Goal: Obtain resource: Download file/media

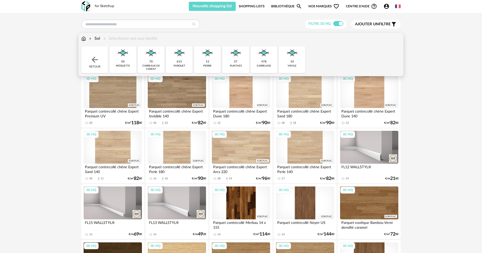
click at [259, 61] on div "478 carrelage" at bounding box center [263, 59] width 27 height 27
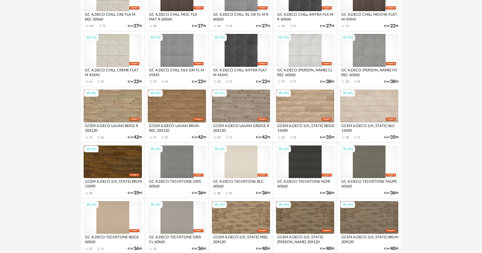
scroll to position [101, 0]
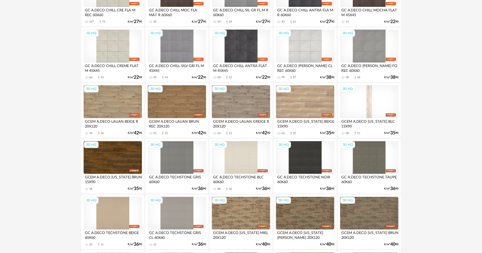
click at [360, 104] on div "3D HQ" at bounding box center [369, 101] width 58 height 33
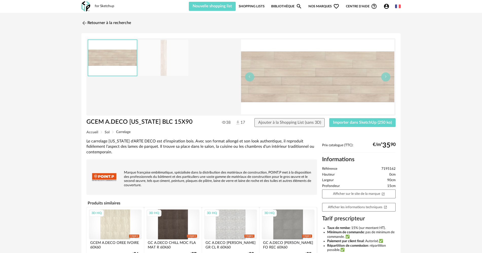
click at [342, 129] on div "GCEM A.DECO KANSAS BLC 15X90 GCEM A.DECO KANSAS BLC 15X90 38 17 Ajouter à la Sh…" at bounding box center [240, 162] width 319 height 259
click at [342, 127] on div "GCEM A.DECO KANSAS BLC 15X90 38 17 Ajouter à la Shopping List (sans 3D) Importe…" at bounding box center [241, 124] width 314 height 12
click at [340, 125] on button "Importer dans SketchUp (250 ko)" at bounding box center [362, 122] width 66 height 9
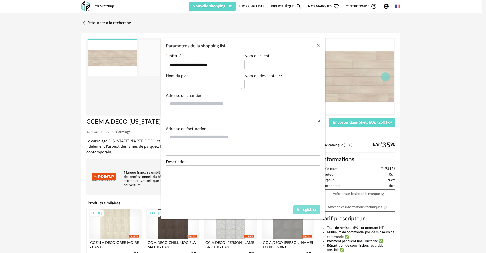
click at [307, 211] on span "Enregistrer" at bounding box center [306, 210] width 19 height 4
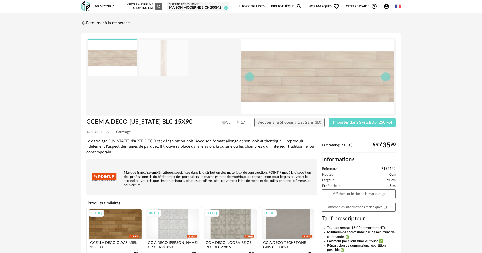
click at [87, 24] on img at bounding box center [83, 22] width 7 height 7
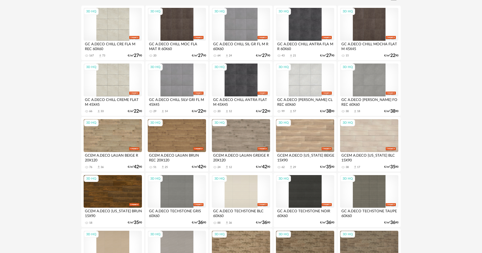
scroll to position [56, 0]
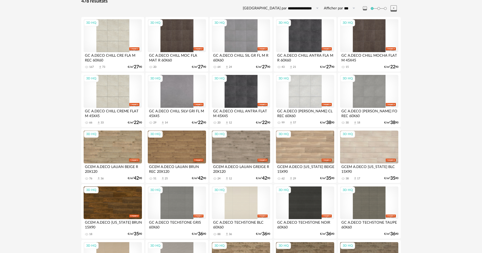
click at [167, 83] on div "3D HQ" at bounding box center [177, 91] width 58 height 33
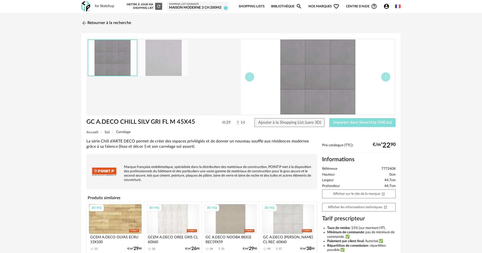
click at [340, 124] on span "Importer dans SketchUp (540 ko)" at bounding box center [362, 123] width 59 height 4
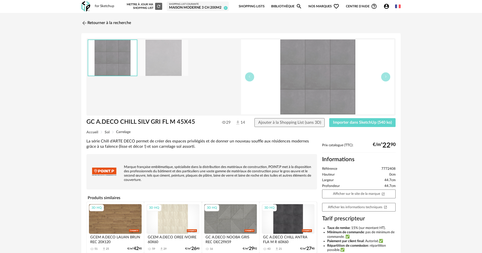
click at [95, 8] on div "for Sketchup" at bounding box center [104, 6] width 19 height 5
click at [88, 9] on img at bounding box center [85, 6] width 9 height 10
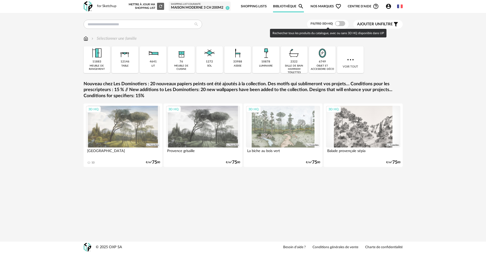
click at [341, 24] on span at bounding box center [340, 23] width 10 height 5
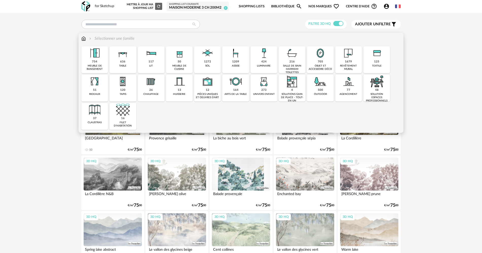
click at [208, 68] on div "1272 sol" at bounding box center [207, 59] width 27 height 27
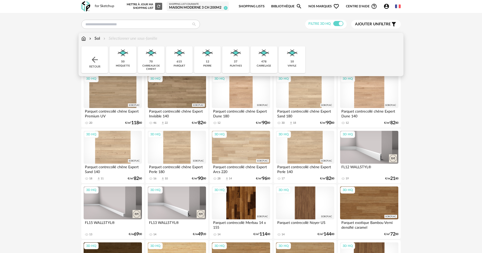
click at [187, 66] on div "615 parquet" at bounding box center [179, 59] width 27 height 27
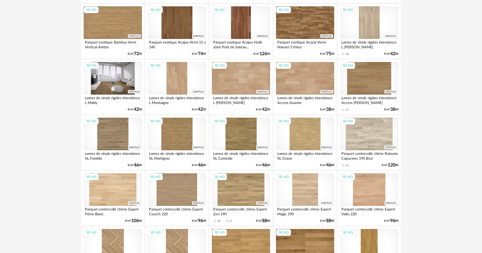
scroll to position [253, 0]
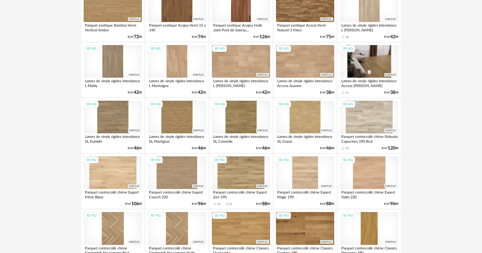
click at [362, 60] on div "3D HQ" at bounding box center [369, 61] width 58 height 33
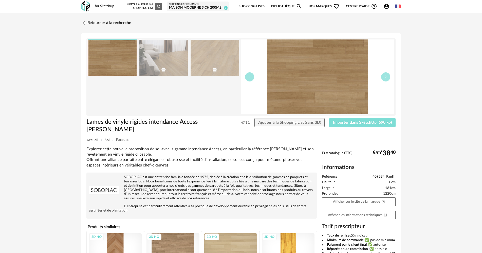
drag, startPoint x: 336, startPoint y: 121, endPoint x: 333, endPoint y: 122, distance: 3.4
click at [336, 122] on span "Importer dans SketchUp (690 ko)" at bounding box center [362, 123] width 59 height 4
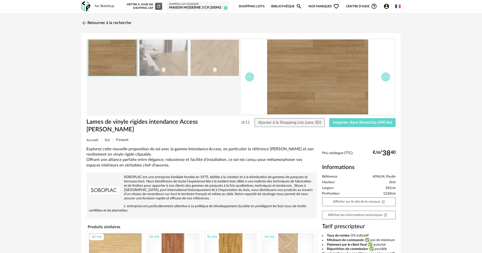
click at [90, 9] on div "for Sketchup Nouvelle shopping list Mettre à jour ma Shopping List Refresh icon…" at bounding box center [241, 6] width 328 height 13
click at [89, 9] on img at bounding box center [85, 6] width 9 height 10
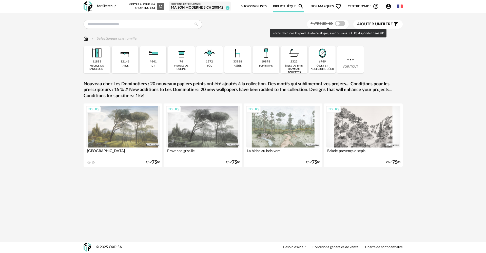
click at [338, 23] on span at bounding box center [340, 23] width 10 height 5
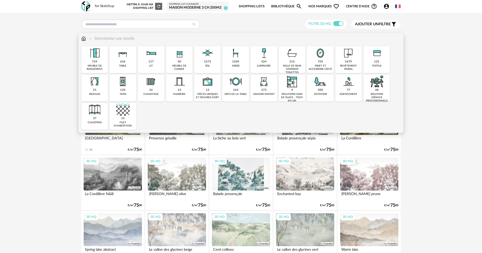
click at [174, 65] on div "meuble de cuisine" at bounding box center [179, 67] width 24 height 7
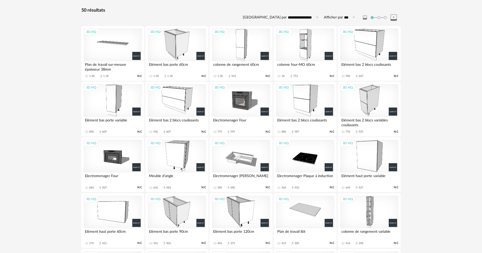
scroll to position [51, 0]
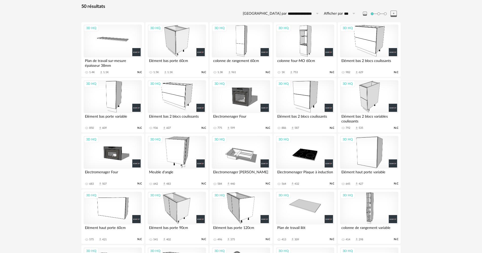
click at [297, 55] on div "3D HQ" at bounding box center [305, 41] width 58 height 33
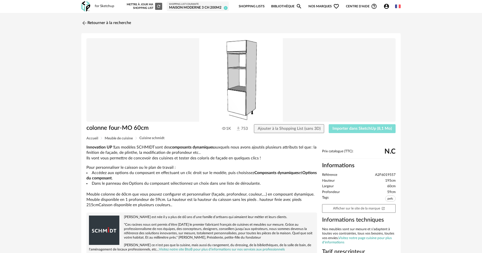
click at [341, 127] on span "Importer dans SketchUp (8,1 Mo)" at bounding box center [361, 129] width 59 height 4
click at [96, 26] on link "Retourner à la recherche" at bounding box center [105, 22] width 50 height 11
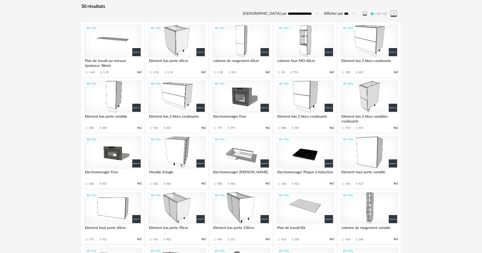
click at [220, 50] on div "3D HQ" at bounding box center [241, 41] width 58 height 33
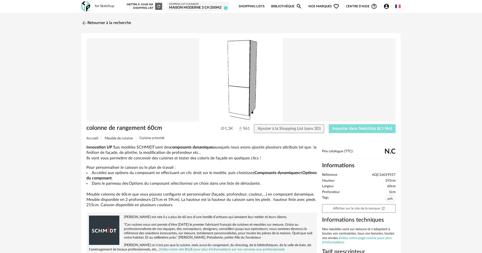
click at [337, 132] on button "Importer dans SketchUp (8,1 Mo)" at bounding box center [361, 128] width 67 height 9
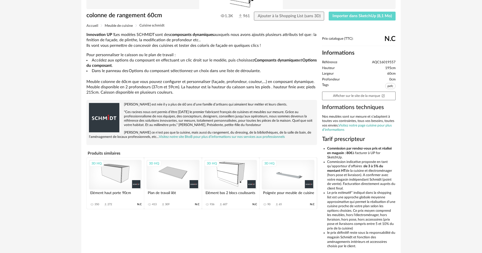
scroll to position [112, 0]
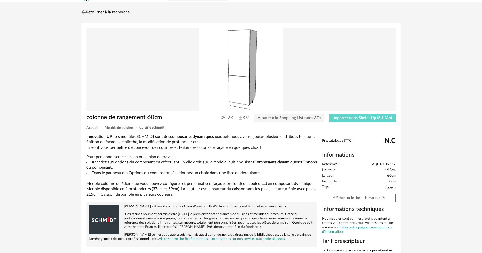
click at [102, 11] on link "Retourner à la recherche" at bounding box center [105, 12] width 50 height 11
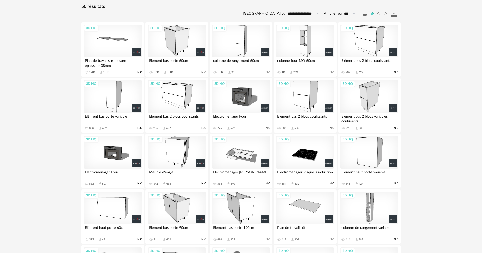
click at [176, 55] on div "3D HQ" at bounding box center [177, 41] width 58 height 33
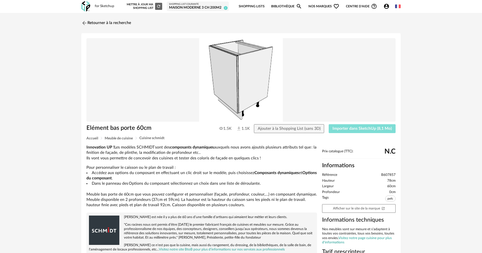
click at [357, 129] on span "Importer dans SketchUp (8,1 Mo)" at bounding box center [361, 129] width 59 height 4
click at [90, 22] on link "Retourner à la recherche" at bounding box center [105, 22] width 50 height 11
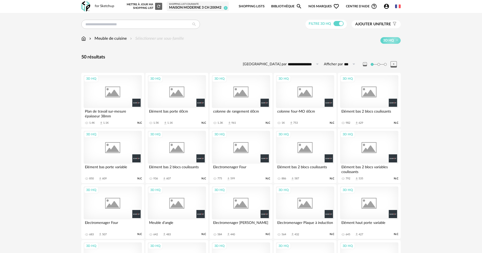
scroll to position [51, 0]
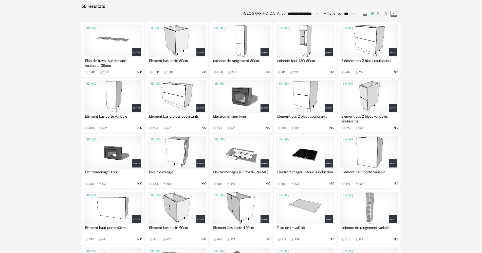
click at [162, 90] on div "3D HQ" at bounding box center [177, 96] width 58 height 33
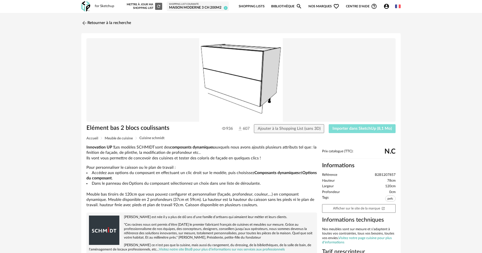
drag, startPoint x: 349, startPoint y: 129, endPoint x: 158, endPoint y: 126, distance: 191.2
click at [349, 129] on span "Importer dans SketchUp (8,1 Mo)" at bounding box center [361, 129] width 59 height 4
click at [83, 23] on img at bounding box center [83, 22] width 7 height 7
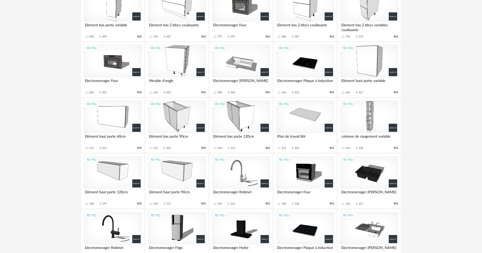
scroll to position [152, 0]
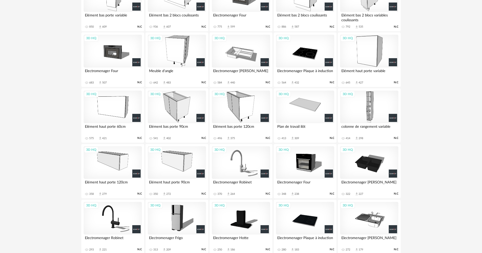
click at [126, 111] on div "3D HQ" at bounding box center [113, 107] width 58 height 33
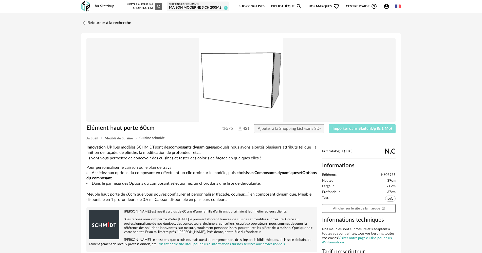
click at [343, 126] on button "Importer dans SketchUp (8,1 Mo)" at bounding box center [361, 128] width 67 height 9
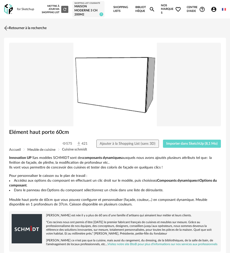
click at [18, 29] on link "Retourner à la recherche" at bounding box center [25, 28] width 44 height 11
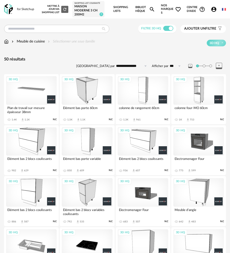
click at [37, 74] on div "3D HQ Plan de travail sur-mesure épaisseur 38mm 1.4K Download icon 1.1K N.C" at bounding box center [31, 99] width 55 height 50
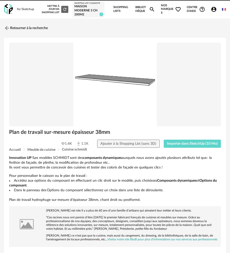
click at [37, 84] on img at bounding box center [115, 85] width 212 height 84
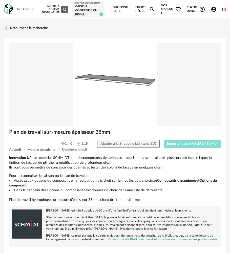
click at [174, 147] on button "Importer dans SketchUp (10 Mo)" at bounding box center [192, 144] width 57 height 8
click at [18, 32] on link "Retourner à la recherche" at bounding box center [25, 28] width 44 height 11
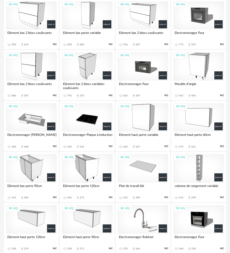
scroll to position [127, 0]
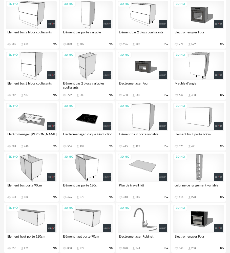
click at [140, 161] on div "3D HQ" at bounding box center [143, 168] width 51 height 29
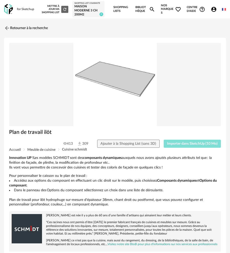
click at [169, 144] on span "Importer dans SketchUp (10 Mo)" at bounding box center [192, 144] width 51 height 4
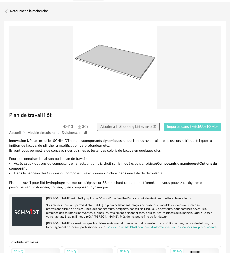
scroll to position [115, 0]
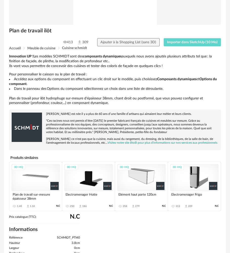
drag, startPoint x: -3, startPoint y: 115, endPoint x: -92, endPoint y: 151, distance: 96.1
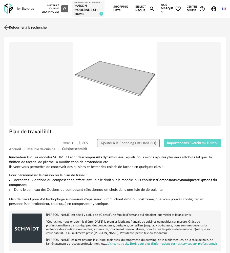
scroll to position [0, 0]
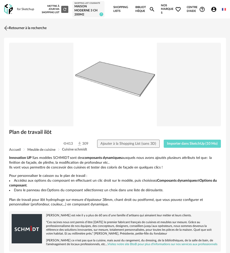
click at [7, 29] on img at bounding box center [6, 28] width 7 height 7
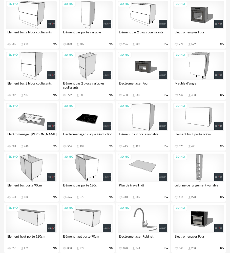
click at [36, 117] on div "3D HQ" at bounding box center [31, 117] width 51 height 29
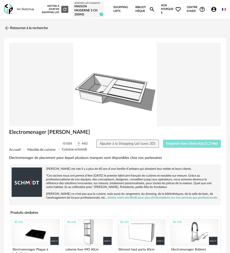
click at [178, 148] on div "Electromenager Evier 584 440 Ajouter à la Shopping List (sans 3D) Importer dans…" at bounding box center [115, 222] width 222 height 369
click at [169, 145] on span "Importer dans SketchUp (1,2 Mo)" at bounding box center [191, 144] width 51 height 4
click at [14, 29] on link "Retourner à la recherche" at bounding box center [25, 28] width 44 height 11
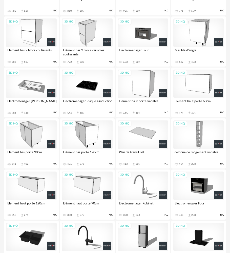
scroll to position [177, 0]
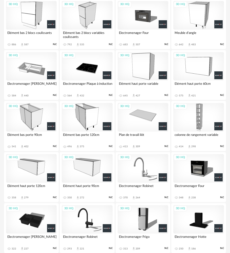
click at [141, 168] on div "3D HQ" at bounding box center [143, 168] width 51 height 29
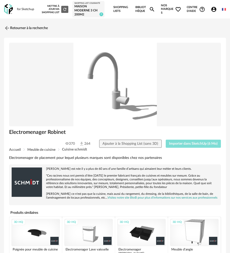
click at [179, 143] on span "Importer dans SketchUp (6 Mo)" at bounding box center [193, 144] width 49 height 4
click at [10, 31] on img at bounding box center [6, 28] width 7 height 7
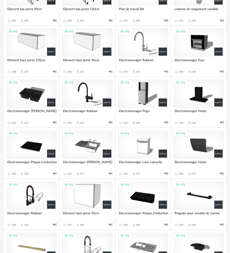
scroll to position [304, 0]
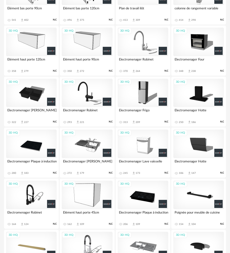
click at [138, 192] on div "3D HQ" at bounding box center [143, 195] width 51 height 29
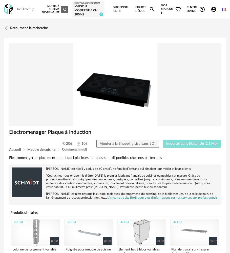
click at [174, 143] on span "Importer dans SketchUp (2,1 Mo)" at bounding box center [191, 144] width 51 height 4
click at [6, 29] on img at bounding box center [6, 28] width 7 height 7
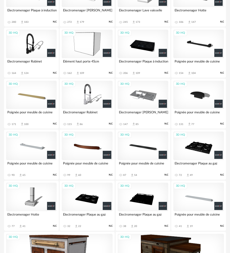
scroll to position [456, 0]
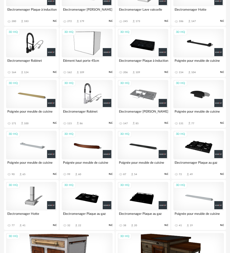
click at [26, 100] on div "3D HQ" at bounding box center [31, 94] width 51 height 29
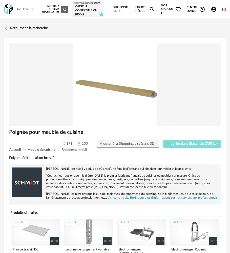
click at [186, 147] on button "Importer dans SketchUp (750 ko)" at bounding box center [192, 144] width 58 height 8
click at [7, 30] on img at bounding box center [6, 28] width 7 height 7
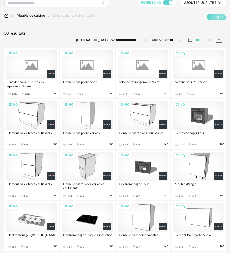
scroll to position [25, 0]
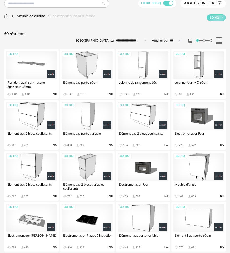
drag, startPoint x: 206, startPoint y: 116, endPoint x: 203, endPoint y: 115, distance: 2.7
click at [206, 116] on div "3D HQ" at bounding box center [198, 116] width 51 height 29
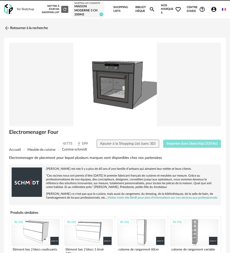
click at [191, 142] on button "Importer dans SketchUp (310 ko)" at bounding box center [192, 144] width 58 height 8
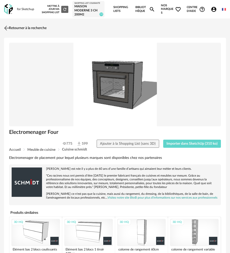
click at [10, 25] on img at bounding box center [6, 28] width 7 height 7
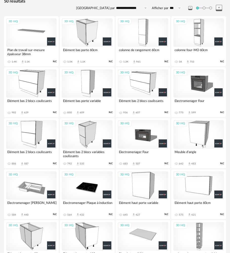
scroll to position [76, 0]
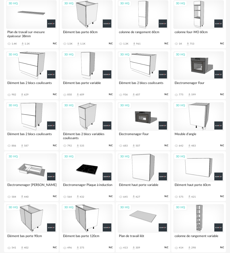
click at [146, 118] on div "3D HQ" at bounding box center [143, 116] width 51 height 29
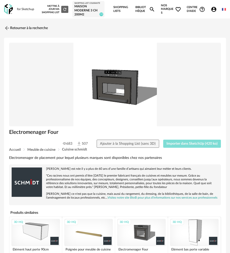
click at [185, 144] on span "Importer dans SketchUp (420 ko)" at bounding box center [192, 144] width 51 height 4
click at [14, 25] on link "Retourner à la recherche" at bounding box center [25, 28] width 44 height 11
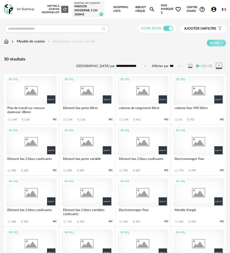
scroll to position [76, 0]
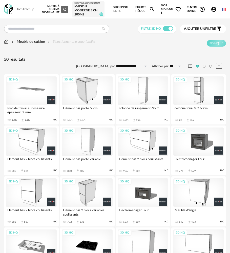
click at [12, 6] on img at bounding box center [8, 9] width 9 height 10
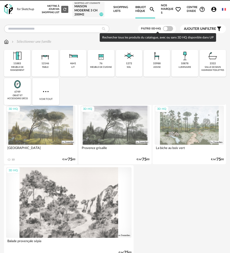
click at [169, 27] on span at bounding box center [168, 28] width 10 height 5
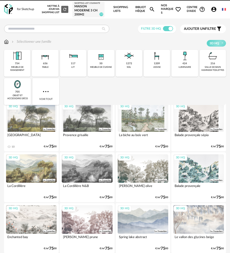
click at [123, 30] on div "Filtre 3D HQ Ajouter un filtre s Filter icon Filtrer par :" at bounding box center [115, 29] width 222 height 9
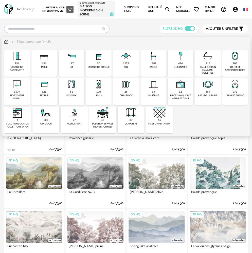
click at [182, 82] on div "Close icon 754 meuble de rangement 636 table 117 lit 50 meuble de cuisine 1272 …" at bounding box center [126, 92] width 244 height 84
click at [109, 40] on div "Sélectionner une famille" at bounding box center [126, 41] width 244 height 5
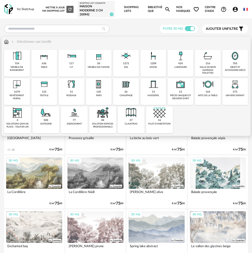
click at [146, 66] on div "1209 assise" at bounding box center [153, 63] width 26 height 27
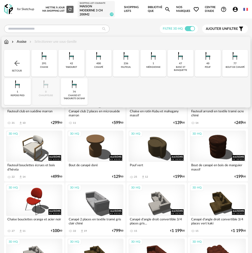
click at [85, 83] on div "74 chaises et tabourets de bar" at bounding box center [74, 91] width 27 height 27
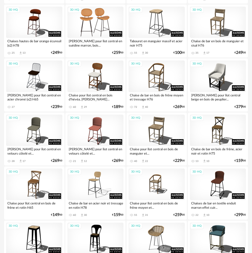
scroll to position [127, 0]
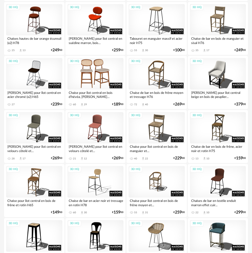
click at [111, 74] on div "3D HQ" at bounding box center [95, 74] width 56 height 32
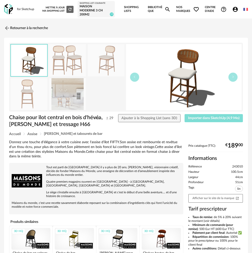
click at [188, 119] on span "Importer dans SketchUp (4,9 Mo)" at bounding box center [213, 118] width 51 height 4
click at [11, 30] on link "Retourner à la recherche" at bounding box center [25, 28] width 44 height 11
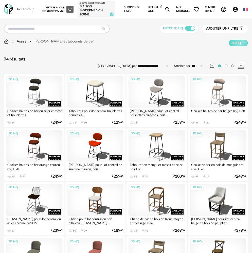
click at [22, 42] on div "Assise" at bounding box center [19, 41] width 16 height 5
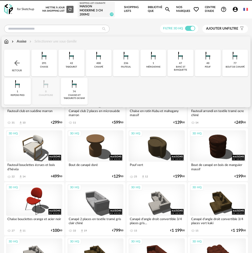
click at [23, 62] on div "Retour" at bounding box center [17, 63] width 26 height 27
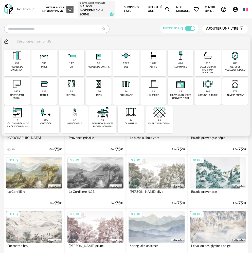
click at [181, 121] on div "Close icon 754 meuble de rangement 636 table 117 lit 50 meuble de cuisine 1272 …" at bounding box center [126, 92] width 244 height 84
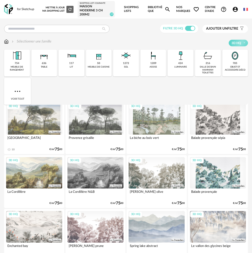
click at [34, 125] on div "3D HQ" at bounding box center [34, 119] width 56 height 32
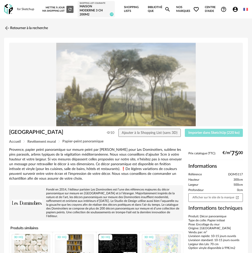
drag, startPoint x: 207, startPoint y: 136, endPoint x: 203, endPoint y: 136, distance: 4.6
click at [207, 136] on button "Importer dans SketchUp (220 ko)" at bounding box center [214, 133] width 58 height 8
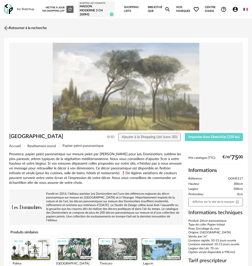
click at [11, 27] on link "Retourner à la recherche" at bounding box center [25, 28] width 44 height 11
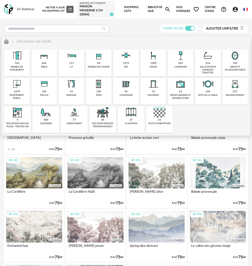
click at [4, 42] on img at bounding box center [6, 41] width 5 height 5
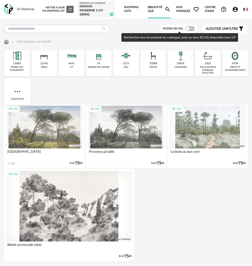
click at [190, 29] on span at bounding box center [190, 28] width 10 height 5
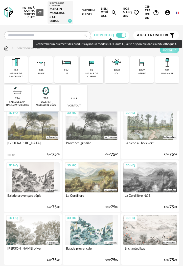
click at [6, 50] on img at bounding box center [6, 48] width 5 height 5
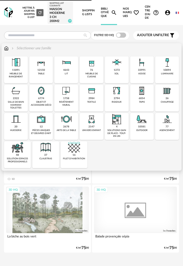
drag, startPoint x: 165, startPoint y: 64, endPoint x: 163, endPoint y: 64, distance: 2.8
click at [165, 64] on img at bounding box center [167, 62] width 12 height 12
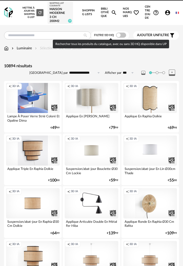
click at [121, 35] on span at bounding box center [121, 35] width 10 height 5
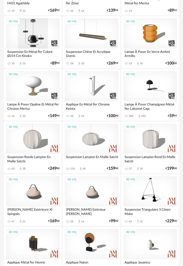
scroll to position [177, 0]
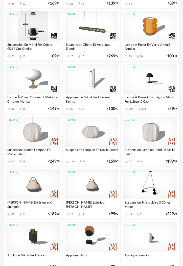
click at [38, 36] on div "3D HQ" at bounding box center [33, 26] width 54 height 30
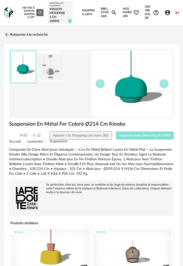
drag, startPoint x: 131, startPoint y: 134, endPoint x: 113, endPoint y: 135, distance: 18.5
click at [131, 134] on button "Importer dans SketchUp (4,3 Mo)" at bounding box center [145, 136] width 58 height 8
click at [6, 34] on img at bounding box center [6, 34] width 7 height 7
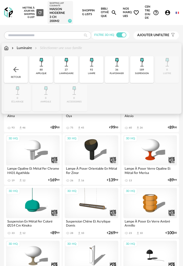
click at [15, 75] on div "Retour" at bounding box center [16, 69] width 24 height 27
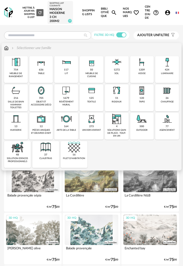
click at [164, 73] on div "luminaire" at bounding box center [167, 73] width 12 height 3
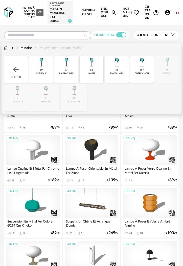
click at [125, 45] on div "Luminaire Sélectionner une sous-famille Close icon Retour 80 applique 27 lampad…" at bounding box center [92, 78] width 180 height 71
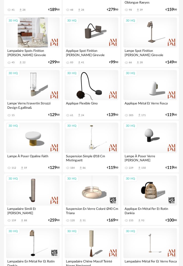
scroll to position [684, 0]
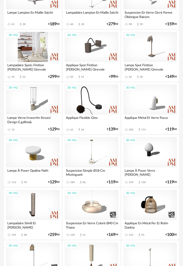
click at [28, 52] on div "3D HQ" at bounding box center [33, 47] width 54 height 30
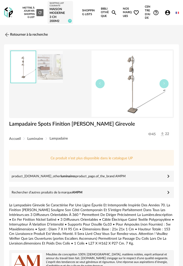
click at [8, 16] on img at bounding box center [8, 12] width 9 height 10
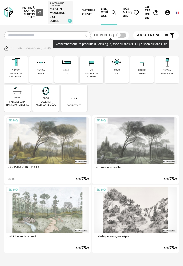
click at [118, 34] on span at bounding box center [121, 35] width 10 height 5
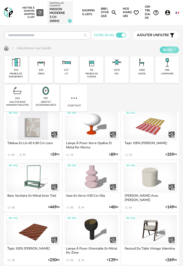
click at [26, 133] on div "3D HQ" at bounding box center [33, 125] width 54 height 30
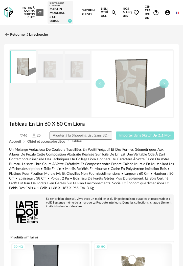
click at [129, 138] on button "Importer dans SketchUp (1,1 Mo)" at bounding box center [145, 136] width 58 height 8
click at [11, 37] on link "Retourner à la recherche" at bounding box center [25, 34] width 44 height 11
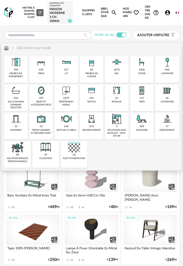
click at [173, 72] on div "430 luminaire" at bounding box center [167, 69] width 24 height 27
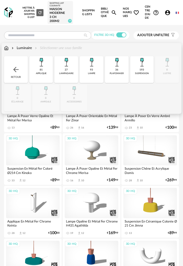
click at [64, 74] on div "lampadaire" at bounding box center [66, 73] width 14 height 3
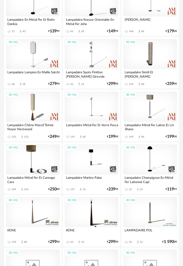
scroll to position [101, 0]
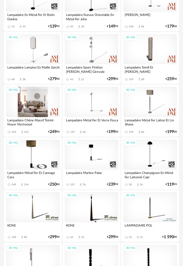
click at [33, 106] on div "3D HQ" at bounding box center [33, 102] width 54 height 30
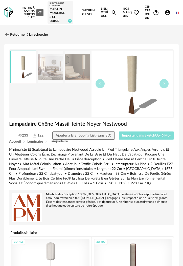
click at [134, 135] on span "Importer dans SketchUp (6 Mo)" at bounding box center [146, 136] width 49 height 4
click at [5, 31] on img at bounding box center [6, 34] width 7 height 7
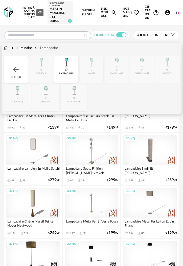
click at [67, 68] on img at bounding box center [66, 62] width 12 height 12
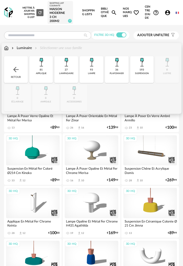
click at [121, 70] on div "36 plafonnier" at bounding box center [117, 69] width 24 height 27
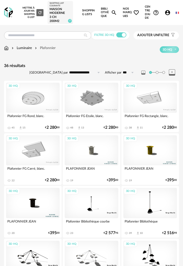
click at [91, 156] on div "3D HQ" at bounding box center [92, 150] width 54 height 30
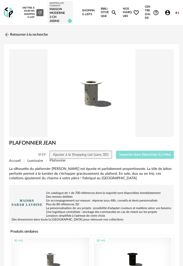
click at [132, 153] on span "Importer dans SketchUp (1,5 Mo)" at bounding box center [144, 155] width 51 height 4
click at [91, 36] on div "Retourner à la recherche" at bounding box center [91, 34] width 175 height 11
click at [6, 20] on div "for Sketchup Nouvelle shopping list Mettre à jour ma Shopping List Refresh icon…" at bounding box center [91, 12] width 183 height 25
click at [8, 17] on img at bounding box center [8, 12] width 9 height 10
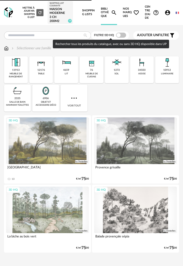
drag, startPoint x: 122, startPoint y: 36, endPoint x: 121, endPoint y: 39, distance: 3.5
click at [122, 36] on span at bounding box center [121, 35] width 10 height 5
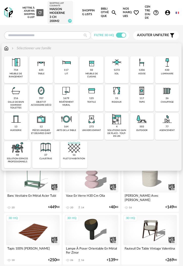
click at [64, 97] on div "1679" at bounding box center [66, 98] width 6 height 3
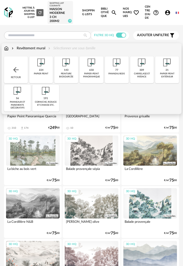
click at [65, 73] on div "peinture biosourcée" at bounding box center [66, 75] width 21 height 6
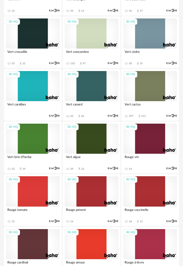
scroll to position [430, 0]
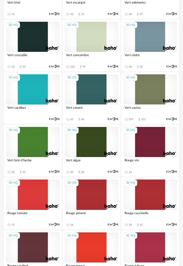
click at [146, 94] on div "3D HQ" at bounding box center [151, 89] width 54 height 30
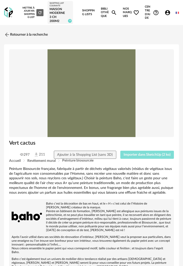
click at [131, 154] on span "Importer dans SketchUp (2 ko)" at bounding box center [147, 155] width 47 height 4
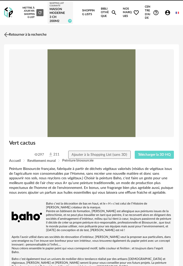
click at [12, 32] on link "Retourner à la recherche" at bounding box center [25, 34] width 44 height 11
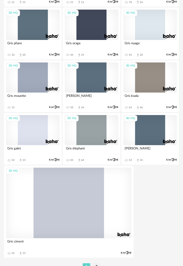
scroll to position [1654, 0]
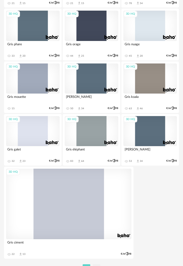
click at [142, 37] on div "3D HQ" at bounding box center [151, 26] width 54 height 30
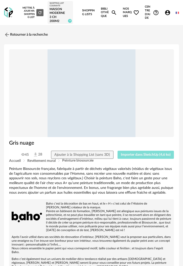
click at [130, 156] on span "Importer dans SketchUp (4,6 ko)" at bounding box center [146, 155] width 50 height 4
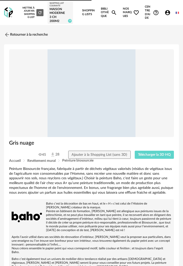
click at [14, 12] on div "for Sketchup Nouvelle shopping list Mettre à jour ma Shopping List Refresh icon…" at bounding box center [91, 12] width 183 height 25
click at [10, 13] on img at bounding box center [8, 12] width 9 height 10
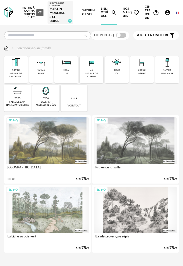
click at [124, 38] on div "Filtre 3D HQ" at bounding box center [110, 35] width 38 height 8
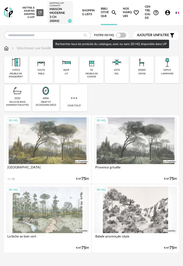
click at [121, 36] on span at bounding box center [121, 35] width 10 height 5
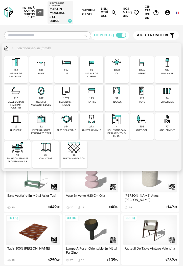
click at [42, 73] on div "table" at bounding box center [41, 73] width 7 height 3
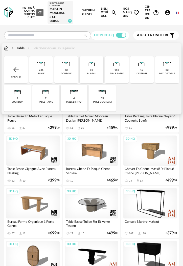
click at [45, 67] on img at bounding box center [41, 62] width 12 height 12
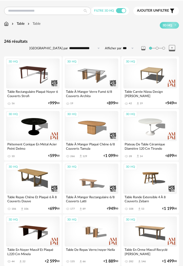
scroll to position [25, 0]
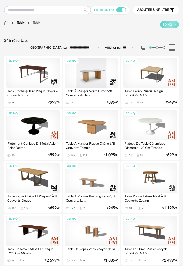
click at [86, 86] on div "3D HQ" at bounding box center [92, 73] width 54 height 30
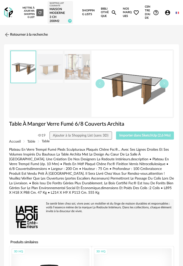
click at [137, 134] on button "Importer dans SketchUp (2,6 Mo)" at bounding box center [145, 136] width 58 height 8
click at [10, 36] on img at bounding box center [6, 34] width 7 height 7
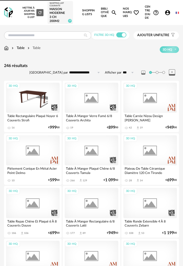
scroll to position [25, 0]
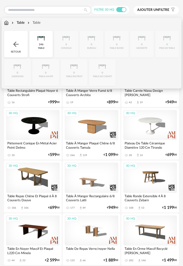
click at [19, 39] on div "Retour" at bounding box center [16, 44] width 24 height 27
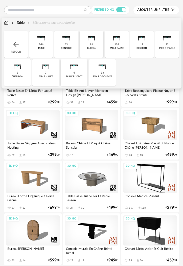
click at [16, 46] on img at bounding box center [16, 44] width 8 height 8
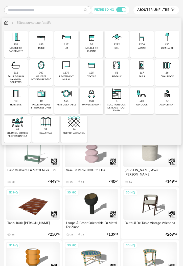
click at [136, 47] on div "1206 assise" at bounding box center [142, 44] width 24 height 27
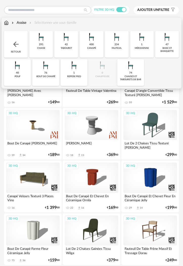
click at [44, 47] on div "chaise" at bounding box center [41, 48] width 8 height 3
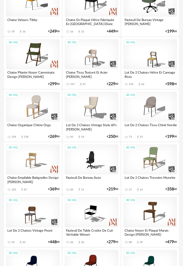
scroll to position [203, 0]
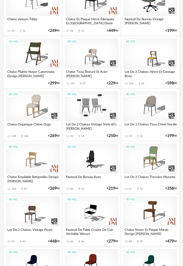
click at [85, 113] on div "3D HQ" at bounding box center [92, 106] width 54 height 30
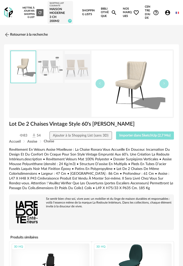
drag, startPoint x: 132, startPoint y: 138, endPoint x: 128, endPoint y: 137, distance: 3.4
click at [132, 138] on button "Importer dans SketchUp (2,7 Mo)" at bounding box center [145, 136] width 58 height 8
click at [22, 36] on link "Retourner à la recherche" at bounding box center [25, 34] width 44 height 11
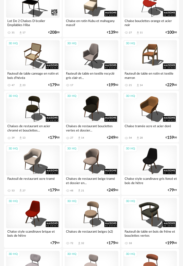
scroll to position [633, 0]
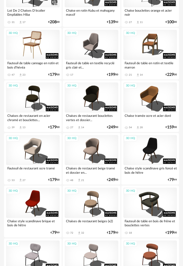
click at [30, 50] on div "3D HQ" at bounding box center [33, 45] width 54 height 30
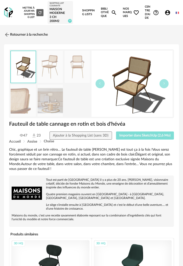
click at [126, 135] on span "Importer dans SketchUp (2,6 Mo)" at bounding box center [144, 136] width 51 height 4
click at [11, 14] on img at bounding box center [8, 12] width 9 height 10
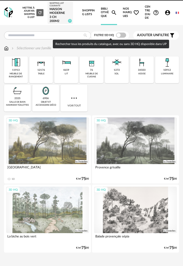
click at [120, 35] on span at bounding box center [121, 35] width 10 height 5
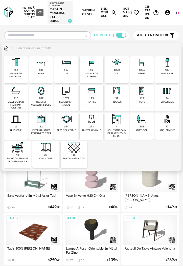
click at [23, 73] on div "meuble de rangement" at bounding box center [16, 75] width 21 height 6
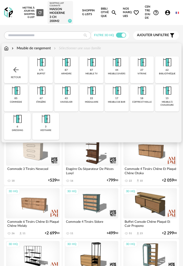
click at [45, 74] on div "buffet" at bounding box center [41, 73] width 8 height 3
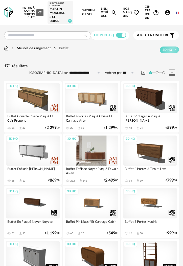
click at [83, 153] on div "3D HQ" at bounding box center [92, 151] width 54 height 30
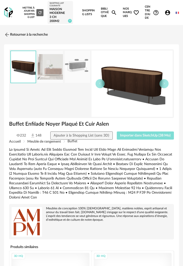
click at [142, 138] on button "Importer dans SketchUp (38 Mo)" at bounding box center [145, 136] width 57 height 8
click at [8, 37] on img at bounding box center [6, 34] width 7 height 7
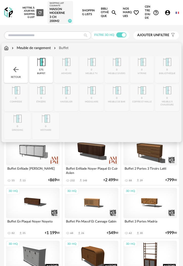
click at [14, 61] on div "Retour" at bounding box center [16, 69] width 24 height 27
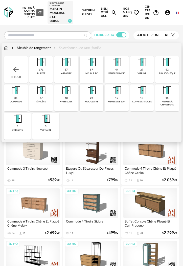
click at [14, 61] on div "Retour" at bounding box center [16, 69] width 24 height 27
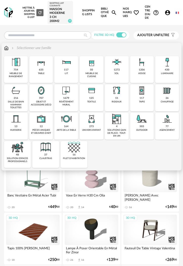
click at [47, 68] on img at bounding box center [41, 62] width 12 height 12
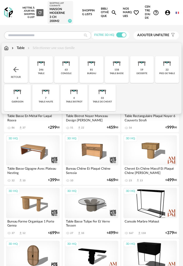
drag, startPoint x: 15, startPoint y: 66, endPoint x: 28, endPoint y: 67, distance: 13.7
click at [15, 66] on div "Retour" at bounding box center [16, 69] width 24 height 27
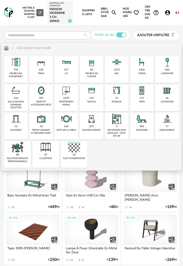
click at [142, 70] on div "1206" at bounding box center [142, 69] width 6 height 3
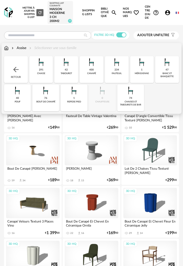
click at [39, 75] on div "chaise" at bounding box center [41, 73] width 8 height 3
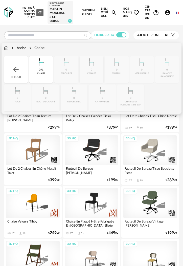
click at [24, 73] on div "Retour" at bounding box center [16, 69] width 24 height 27
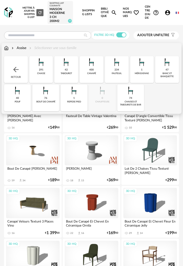
click at [88, 72] on div "400 canapé" at bounding box center [92, 69] width 24 height 27
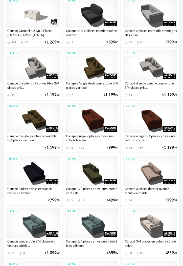
scroll to position [506, 0]
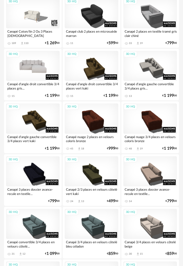
click at [34, 70] on div "3D HQ" at bounding box center [33, 66] width 54 height 30
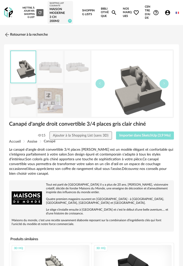
click at [125, 135] on span "Importer dans SketchUp (3,9 Mo)" at bounding box center [144, 136] width 51 height 4
click at [11, 33] on link "Retourner à la recherche" at bounding box center [25, 34] width 44 height 11
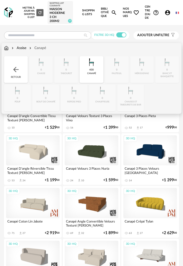
click at [85, 68] on div "400 canapé" at bounding box center [92, 69] width 24 height 27
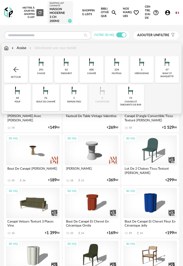
click at [115, 71] on div "234" at bounding box center [117, 69] width 5 height 3
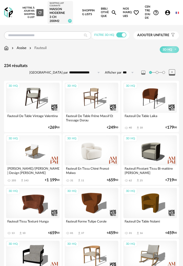
click at [84, 141] on div "3D HQ" at bounding box center [92, 150] width 54 height 30
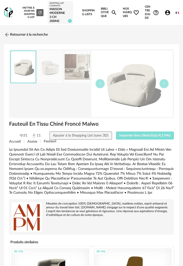
click at [127, 136] on span "Importer dans SketchUp (4,1 Mo)" at bounding box center [144, 136] width 51 height 4
click at [14, 33] on link "Retourner à la recherche" at bounding box center [25, 34] width 44 height 11
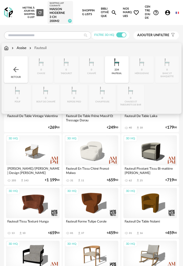
click at [114, 71] on div "234 fauteuil" at bounding box center [117, 69] width 24 height 27
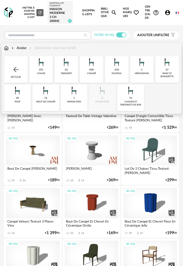
click at [41, 98] on div "76 bout de canapé" at bounding box center [45, 98] width 27 height 27
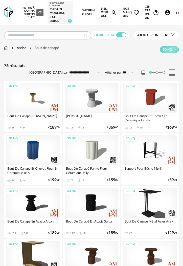
drag, startPoint x: 32, startPoint y: 147, endPoint x: 12, endPoint y: 157, distance: 23.0
click at [33, 147] on div "3D HQ" at bounding box center [33, 150] width 54 height 30
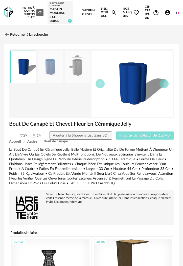
click at [126, 134] on span "Importer dans SketchUp (1,2 Mo)" at bounding box center [144, 136] width 51 height 4
click at [8, 33] on img at bounding box center [6, 34] width 7 height 7
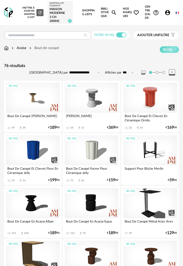
click at [141, 108] on div "3D HQ" at bounding box center [151, 98] width 54 height 30
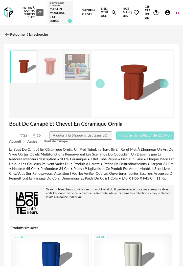
drag, startPoint x: 138, startPoint y: 137, endPoint x: 3, endPoint y: 139, distance: 135.2
click at [137, 137] on span "Importer dans SketchUp (2,3 Mo)" at bounding box center [144, 136] width 51 height 4
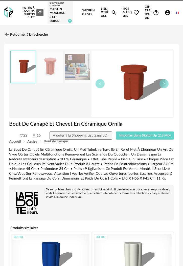
click at [7, 36] on img at bounding box center [6, 34] width 7 height 7
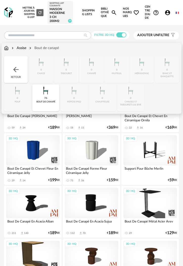
click at [26, 47] on div "Assise" at bounding box center [19, 48] width 16 height 5
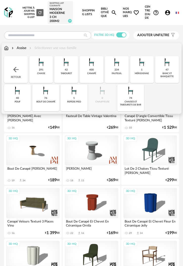
click at [92, 71] on div "400" at bounding box center [91, 69] width 5 height 3
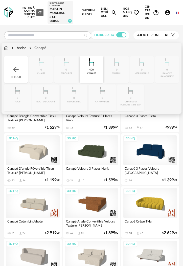
click at [92, 71] on div "400" at bounding box center [91, 69] width 5 height 3
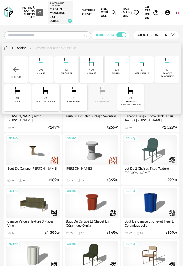
click at [18, 62] on div "Retour" at bounding box center [16, 69] width 24 height 27
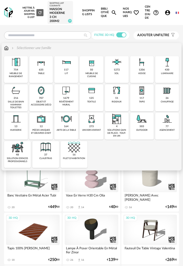
click at [40, 74] on div "table" at bounding box center [41, 73] width 7 height 3
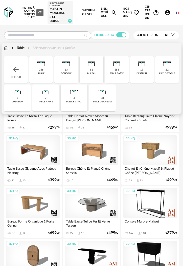
click at [126, 70] on div "158 table basse" at bounding box center [117, 69] width 24 height 27
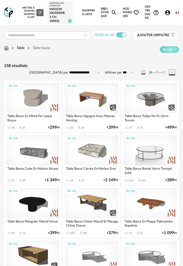
click at [150, 148] on div "3D HQ" at bounding box center [151, 150] width 54 height 30
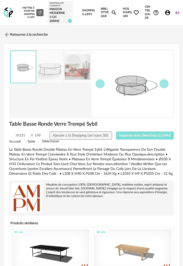
click at [141, 133] on button "Importer dans SketchUp (1,6 Mo)" at bounding box center [145, 136] width 58 height 8
click at [116, 132] on button "Importer dans SketchUp (1,6 Mo)" at bounding box center [145, 136] width 58 height 8
click at [12, 38] on link "Retourner à la recherche" at bounding box center [25, 34] width 44 height 11
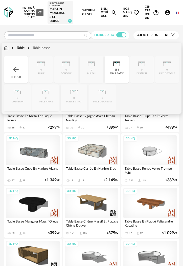
click at [15, 64] on div "Retour" at bounding box center [16, 69] width 24 height 27
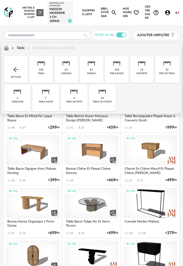
click at [24, 71] on div "Retour" at bounding box center [16, 69] width 24 height 27
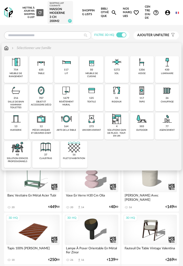
click at [145, 94] on img at bounding box center [142, 91] width 12 height 12
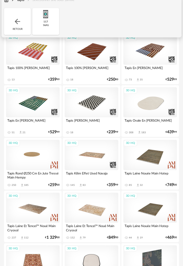
scroll to position [51, 0]
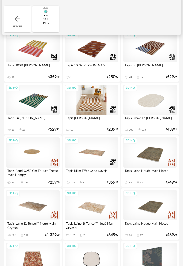
click at [92, 107] on div "3D HQ" at bounding box center [92, 100] width 54 height 30
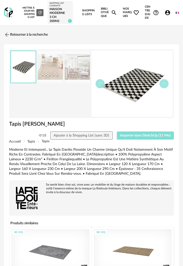
click at [132, 139] on button "Importer dans SketchUp (11 Mo)" at bounding box center [145, 136] width 57 height 8
click at [7, 14] on img at bounding box center [8, 12] width 9 height 10
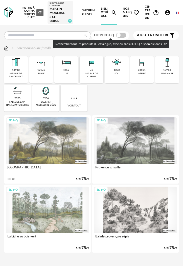
click at [118, 35] on span at bounding box center [121, 35] width 10 height 5
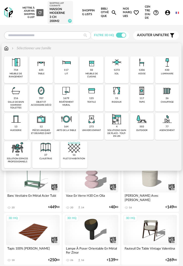
click at [43, 95] on img at bounding box center [41, 91] width 12 height 12
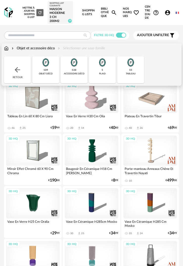
click at [160, 64] on div "Close icon Retour 109 objet déco 538 accessoire déco 5 plaid 55 tableau" at bounding box center [91, 69] width 175 height 27
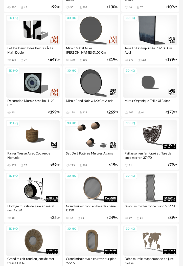
scroll to position [380, 0]
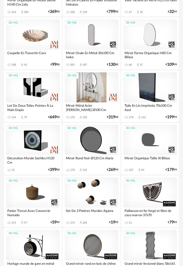
click at [97, 93] on div "3D HQ" at bounding box center [92, 87] width 54 height 30
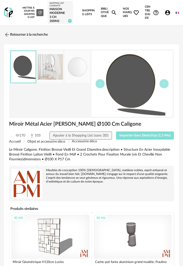
click at [134, 134] on button "Importer dans SketchUp (1,5 Mo)" at bounding box center [145, 136] width 58 height 8
click at [9, 36] on img at bounding box center [6, 34] width 7 height 7
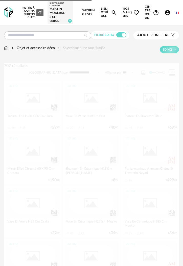
scroll to position [380, 0]
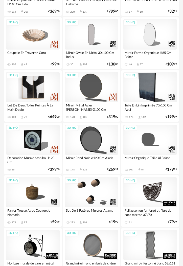
click at [16, 102] on div "3D HQ" at bounding box center [33, 87] width 54 height 30
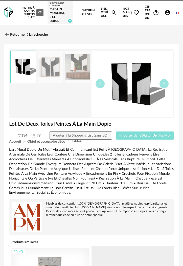
click at [123, 137] on button "Importer dans SketchUp (4,2 Mo)" at bounding box center [145, 136] width 58 height 8
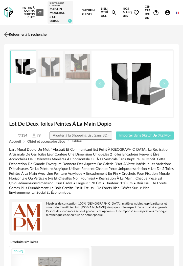
click at [15, 33] on link "Retourner à la recherche" at bounding box center [25, 34] width 44 height 11
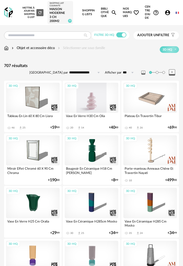
click at [98, 102] on div "3D HQ" at bounding box center [92, 98] width 54 height 30
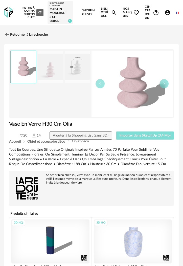
click at [117, 136] on button "Importer dans SketchUp (3,4 Mo)" at bounding box center [145, 136] width 58 height 8
click at [5, 36] on img at bounding box center [6, 34] width 7 height 7
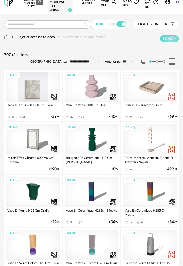
scroll to position [25, 0]
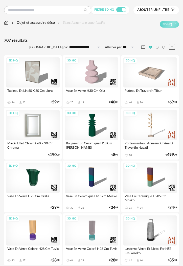
click at [21, 122] on div "3D HQ" at bounding box center [33, 125] width 54 height 30
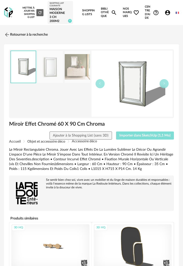
click at [124, 139] on button "Importer dans SketchUp (1,1 Mo)" at bounding box center [145, 136] width 58 height 8
click at [7, 35] on img at bounding box center [6, 34] width 7 height 7
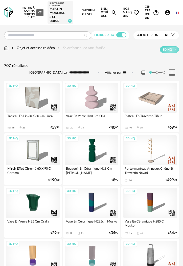
scroll to position [25, 0]
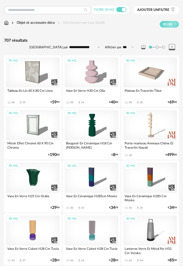
click at [5, 22] on img at bounding box center [6, 22] width 5 height 5
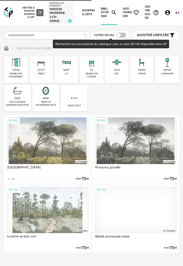
click at [121, 35] on span at bounding box center [121, 35] width 10 height 5
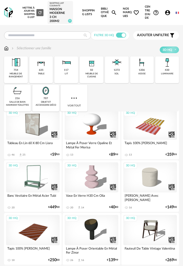
click at [6, 47] on img at bounding box center [6, 48] width 5 height 5
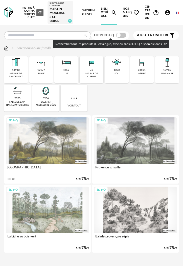
drag, startPoint x: 121, startPoint y: 36, endPoint x: 99, endPoint y: 45, distance: 24.0
click at [121, 36] on span at bounding box center [121, 35] width 10 height 5
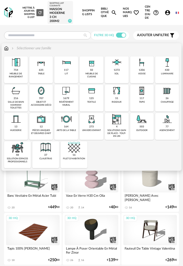
click at [91, 72] on div "50" at bounding box center [91, 70] width 3 height 3
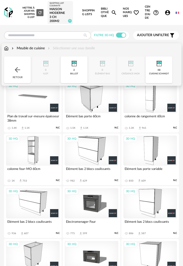
click at [70, 70] on div "2 billot" at bounding box center [74, 69] width 27 height 27
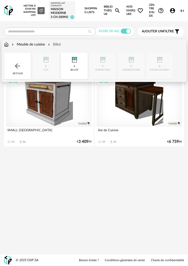
click at [70, 70] on div "2 billot" at bounding box center [74, 66] width 27 height 27
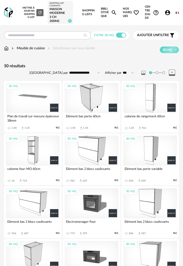
click at [5, 50] on img at bounding box center [6, 48] width 5 height 5
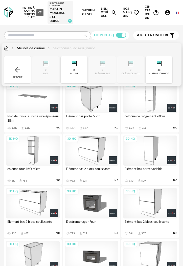
click at [15, 70] on img at bounding box center [17, 70] width 8 height 8
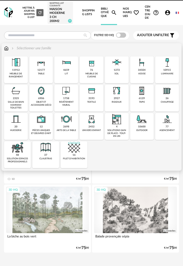
click at [61, 124] on img at bounding box center [66, 119] width 12 height 12
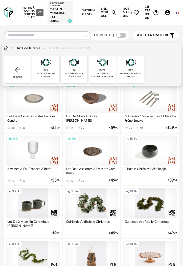
click at [48, 77] on div "accessoires de cuisine" at bounding box center [46, 75] width 24 height 6
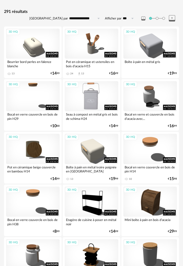
scroll to position [51, 0]
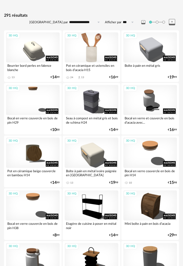
click at [92, 59] on div "3D HQ" at bounding box center [92, 47] width 54 height 30
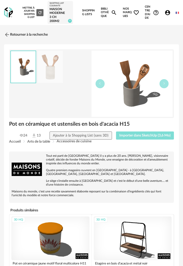
click at [130, 137] on span "Importer dans SketchUp (3,6 Mo)" at bounding box center [144, 136] width 51 height 4
click at [10, 37] on img at bounding box center [6, 34] width 7 height 7
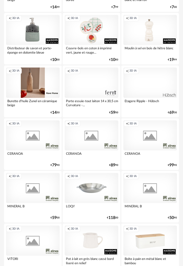
scroll to position [987, 0]
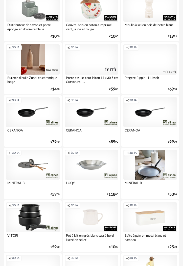
click at [38, 18] on div "Creation icon 3D IA" at bounding box center [33, 7] width 54 height 30
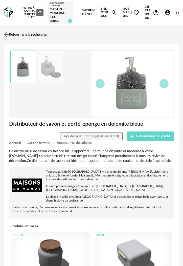
click at [8, 33] on img at bounding box center [6, 34] width 7 height 7
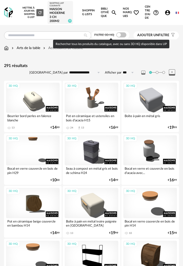
click at [123, 35] on span at bounding box center [121, 34] width 10 height 5
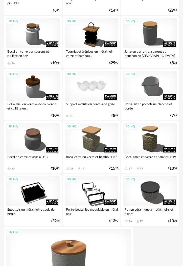
scroll to position [273, 0]
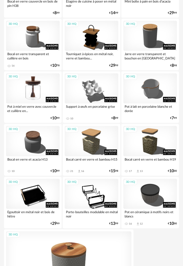
click at [47, 89] on div "3D HQ" at bounding box center [33, 88] width 54 height 30
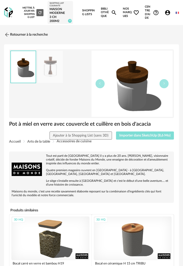
click at [137, 136] on span "Importer dans SketchUp (8,6 Mo)" at bounding box center [144, 136] width 51 height 4
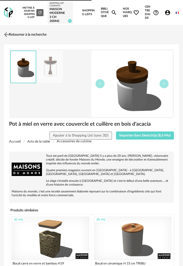
click at [9, 35] on img at bounding box center [6, 34] width 7 height 7
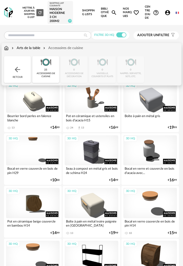
click at [33, 50] on div "Arts de la table" at bounding box center [26, 48] width 30 height 5
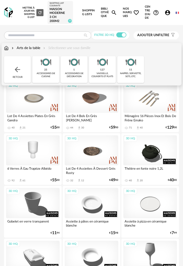
click at [90, 72] on div "127 vaisselle, couverts et plats" at bounding box center [102, 69] width 27 height 27
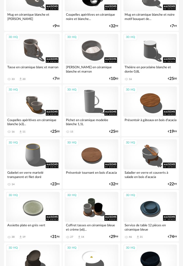
scroll to position [861, 0]
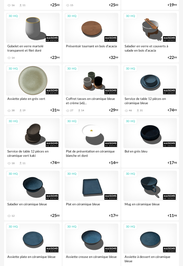
click at [41, 85] on div "3D HQ" at bounding box center [33, 81] width 54 height 30
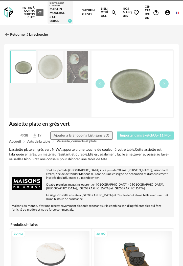
drag, startPoint x: 121, startPoint y: 136, endPoint x: 116, endPoint y: 135, distance: 5.3
click at [122, 135] on span "Importer dans SketchUp (11 Mo)" at bounding box center [145, 136] width 51 height 4
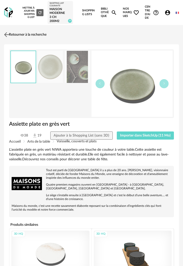
click at [16, 36] on link "Retourner à la recherche" at bounding box center [25, 34] width 44 height 11
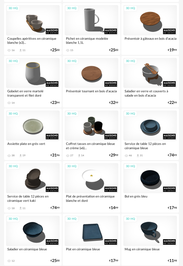
scroll to position [835, 0]
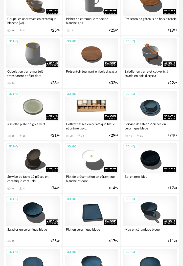
click at [91, 103] on div "3D HQ" at bounding box center [92, 106] width 54 height 30
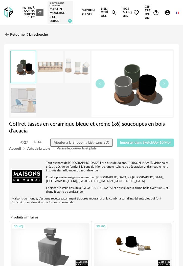
click at [133, 139] on button "Importer dans SketchUp (10 Mo)" at bounding box center [145, 143] width 57 height 8
click at [117, 139] on button "Importer dans SketchUp (10 Mo)" at bounding box center [145, 143] width 57 height 8
click at [8, 32] on img at bounding box center [6, 34] width 7 height 7
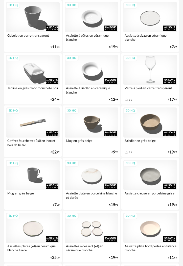
scroll to position [185, 0]
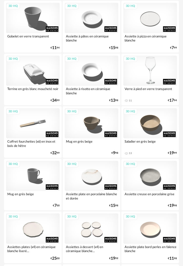
click at [137, 67] on div "3D HQ" at bounding box center [151, 71] width 54 height 30
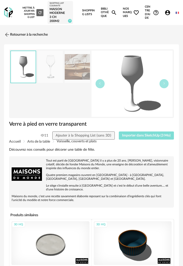
click at [129, 136] on span "Importer dans SketchUp (3 Mo)" at bounding box center [146, 136] width 49 height 4
click at [119, 132] on button "Importer dans SketchUp (3 Mo)" at bounding box center [146, 136] width 55 height 8
click at [16, 32] on link "Retourner à la recherche" at bounding box center [25, 34] width 44 height 11
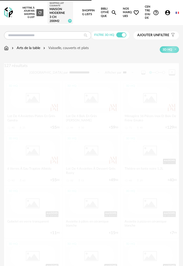
scroll to position [185, 0]
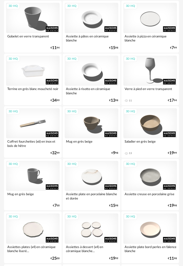
drag, startPoint x: 19, startPoint y: 69, endPoint x: 15, endPoint y: 74, distance: 6.1
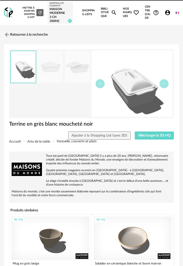
click at [8, 18] on link at bounding box center [8, 12] width 9 height 13
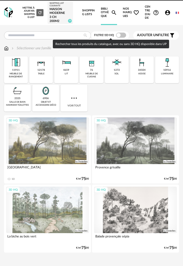
click at [122, 37] on span at bounding box center [121, 35] width 10 height 5
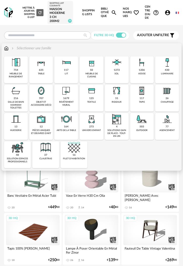
click at [66, 122] on img at bounding box center [66, 119] width 12 height 12
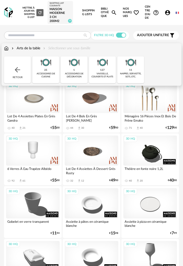
click at [144, 109] on div "3D HQ" at bounding box center [151, 98] width 54 height 30
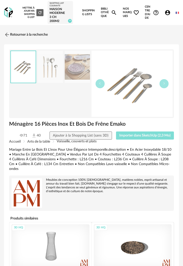
click at [136, 133] on button "Importer dans SketchUp (2,3 Mo)" at bounding box center [145, 136] width 58 height 8
click at [9, 12] on img at bounding box center [8, 12] width 9 height 10
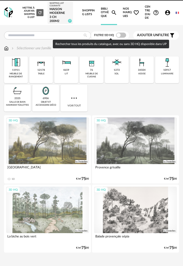
drag, startPoint x: 123, startPoint y: 36, endPoint x: 126, endPoint y: 41, distance: 4.9
click at [123, 37] on span at bounding box center [121, 35] width 10 height 5
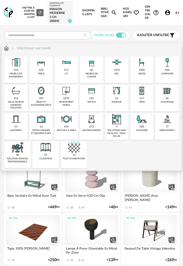
click at [160, 72] on div "430 luminaire" at bounding box center [167, 69] width 24 height 27
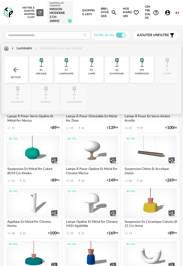
click at [145, 72] on div "193 suspension" at bounding box center [142, 69] width 24 height 27
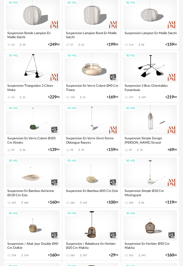
scroll to position [177, 0]
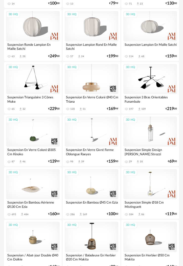
click at [96, 84] on div "3D HQ" at bounding box center [92, 79] width 54 height 30
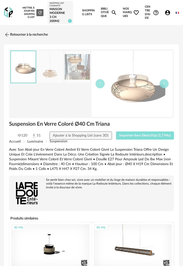
drag, startPoint x: 137, startPoint y: 138, endPoint x: 134, endPoint y: 138, distance: 2.8
click at [137, 138] on button "Importer dans SketchUp (1,7 Mo)" at bounding box center [145, 136] width 58 height 8
click at [10, 35] on link "Retourner à la recherche" at bounding box center [25, 34] width 44 height 11
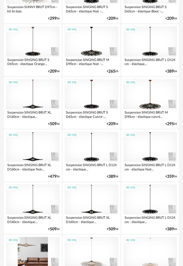
scroll to position [1215, 0]
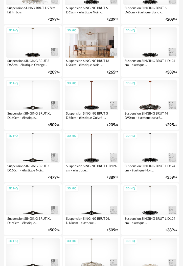
click at [96, 55] on div "3D HQ" at bounding box center [92, 42] width 54 height 30
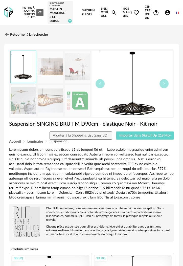
click at [131, 141] on div "Accueil Luminaire Suspension" at bounding box center [91, 142] width 165 height 4
click at [131, 135] on span "Importer dans SketchUp (2,8 Mo)" at bounding box center [144, 136] width 51 height 4
click at [9, 35] on img at bounding box center [6, 34] width 7 height 7
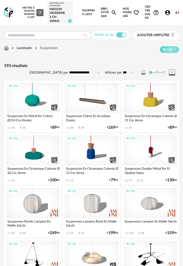
click at [5, 49] on img at bounding box center [6, 48] width 5 height 5
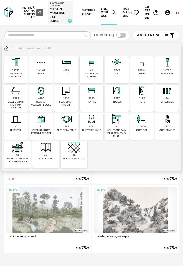
click at [144, 96] on img at bounding box center [142, 91] width 12 height 12
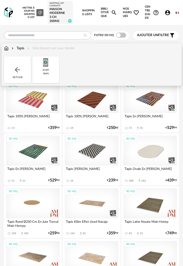
click at [49, 70] on div "6129 tapis" at bounding box center [45, 69] width 27 height 27
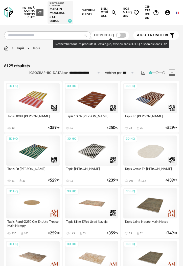
click at [122, 34] on span at bounding box center [121, 35] width 10 height 5
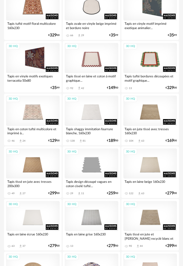
scroll to position [304, 0]
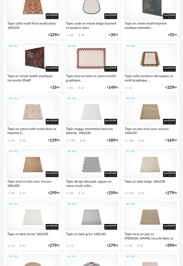
click at [91, 68] on div "3D HQ" at bounding box center [92, 58] width 54 height 30
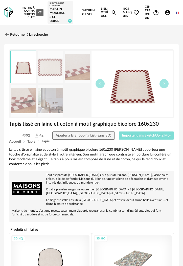
click at [134, 138] on button "Importer dans SketchUp (2 Mo)" at bounding box center [146, 136] width 55 height 8
click at [9, 13] on img at bounding box center [8, 12] width 9 height 10
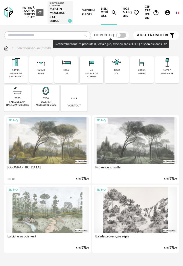
click at [122, 36] on span at bounding box center [121, 35] width 10 height 5
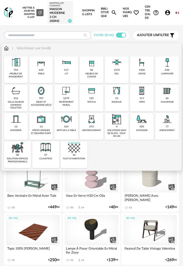
click at [66, 93] on img at bounding box center [66, 91] width 12 height 12
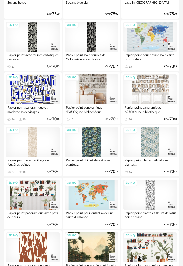
scroll to position [304, 0]
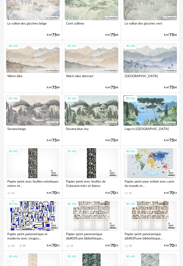
click at [148, 106] on div "3D HQ" at bounding box center [151, 110] width 54 height 30
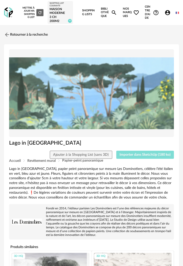
click at [135, 155] on span "Importer dans SketchUp (180 ko)" at bounding box center [145, 155] width 51 height 4
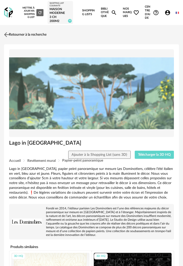
click at [10, 35] on img at bounding box center [6, 34] width 7 height 7
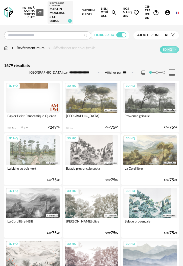
click at [27, 49] on div "Revêtement mural" at bounding box center [28, 48] width 35 height 5
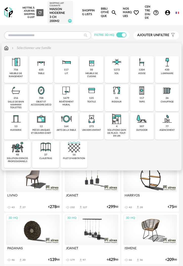
click at [62, 97] on div "1679 revêtement mural" at bounding box center [66, 98] width 24 height 27
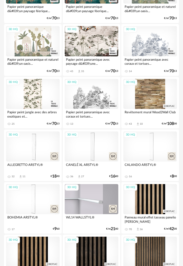
scroll to position [1063, 0]
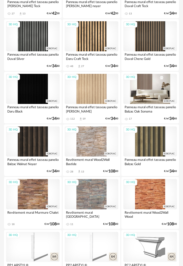
click at [148, 92] on div "3D HQ" at bounding box center [151, 89] width 54 height 30
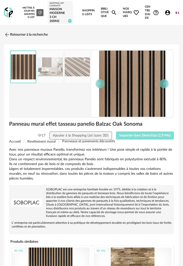
click at [141, 134] on span "Importer dans SketchUp (2,9 Mo)" at bounding box center [144, 136] width 51 height 4
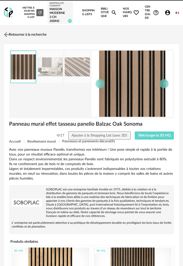
click at [8, 32] on img at bounding box center [6, 34] width 7 height 7
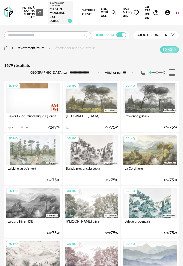
click at [96, 13] on div "Nouvelle shopping list Mettre à jour ma Shopping List Refresh icon Shopping Lis…" at bounding box center [100, 12] width 159 height 25
click at [101, 15] on link "Bibliothèque Magnify icon" at bounding box center [109, 12] width 16 height 25
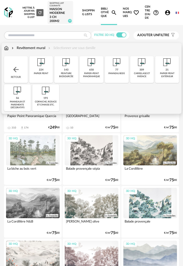
click at [59, 67] on div "143 peinture biosourcée" at bounding box center [66, 69] width 24 height 27
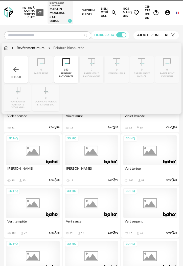
click at [59, 68] on div "143 peinture biosourcée" at bounding box center [66, 69] width 24 height 27
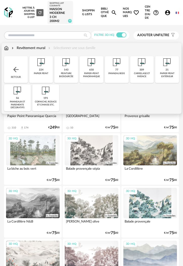
click at [63, 67] on img at bounding box center [66, 62] width 12 height 12
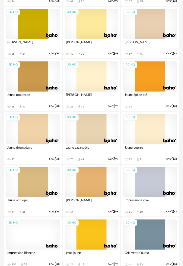
scroll to position [1342, 0]
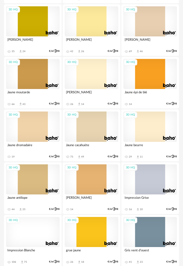
click at [146, 34] on div "3D HQ" at bounding box center [151, 21] width 54 height 30
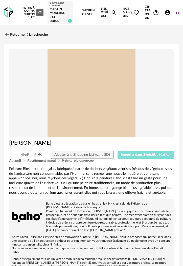
click at [136, 154] on span "Importer dans SketchUp (4,6 ko)" at bounding box center [146, 155] width 50 height 4
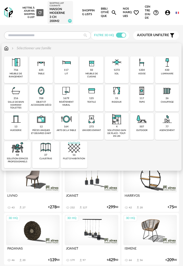
click at [64, 75] on div "117 lit" at bounding box center [66, 69] width 24 height 27
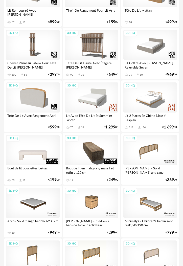
scroll to position [211, 0]
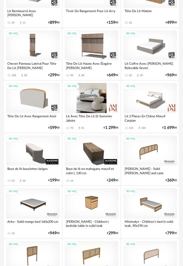
click at [88, 106] on div "3D HQ" at bounding box center [92, 98] width 54 height 30
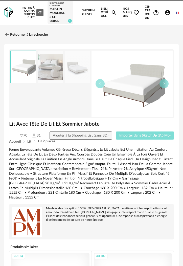
drag, startPoint x: 137, startPoint y: 138, endPoint x: 87, endPoint y: 141, distance: 49.4
click at [137, 137] on button "Importer dans SketchUp (9,5 Mo)" at bounding box center [145, 136] width 58 height 8
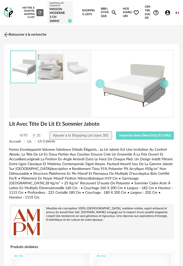
click at [9, 35] on img at bounding box center [6, 34] width 7 height 7
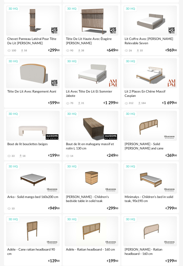
scroll to position [236, 0]
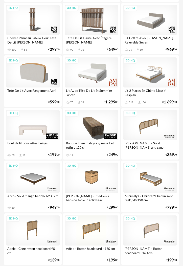
click at [48, 124] on div "3D HQ" at bounding box center [33, 125] width 54 height 30
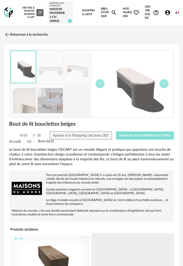
click at [124, 136] on span "Importer dans SketchUp (3,9 Mo)" at bounding box center [144, 136] width 51 height 4
click at [9, 36] on img at bounding box center [6, 34] width 7 height 7
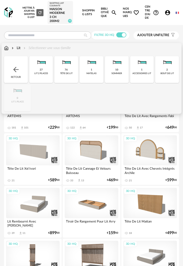
click at [24, 65] on div "Retour" at bounding box center [16, 69] width 24 height 27
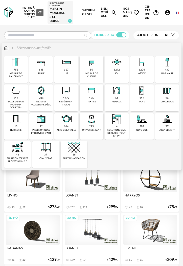
drag, startPoint x: 74, startPoint y: 73, endPoint x: 52, endPoint y: 74, distance: 22.1
click at [71, 74] on div "117 lit" at bounding box center [66, 69] width 24 height 27
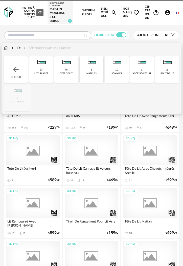
click at [40, 73] on div "Close icon Retour 27 lit 2 places 76 tête de lit 1 matelas 10 sommier 1 accesso…" at bounding box center [91, 83] width 175 height 55
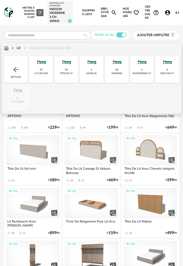
click at [16, 69] on img at bounding box center [16, 70] width 8 height 8
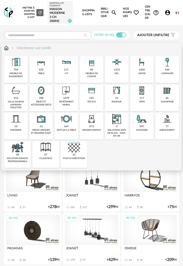
click at [35, 70] on div "635 table" at bounding box center [41, 69] width 24 height 27
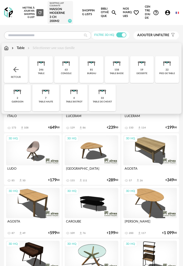
click at [96, 98] on div "33 table de chevet" at bounding box center [102, 98] width 27 height 27
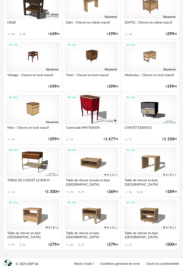
scroll to position [414, 0]
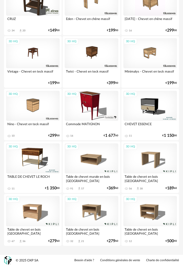
click at [40, 155] on div "3D HQ" at bounding box center [33, 159] width 54 height 30
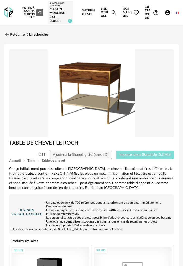
click at [127, 153] on span "Importer dans SketchUp (5,3 Mo)" at bounding box center [144, 155] width 51 height 4
click at [11, 35] on link "Retourner à la recherche" at bounding box center [25, 34] width 44 height 11
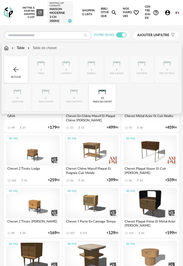
click at [19, 65] on div "Retour" at bounding box center [16, 69] width 24 height 27
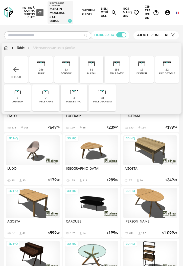
click at [87, 69] on div "81 bureau" at bounding box center [92, 69] width 24 height 27
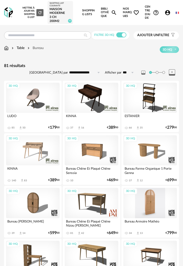
click at [141, 205] on div "3D HQ" at bounding box center [151, 203] width 54 height 30
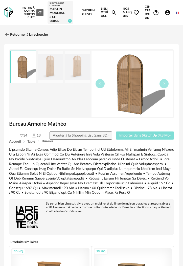
click at [139, 137] on span "Importer dans SketchUp (4,3 Mo)" at bounding box center [144, 136] width 51 height 4
click at [6, 34] on img at bounding box center [6, 34] width 7 height 7
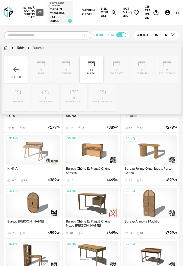
click at [7, 48] on img at bounding box center [6, 48] width 5 height 5
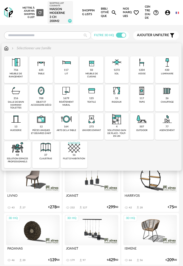
click at [108, 93] on div "51 rideaux" at bounding box center [117, 98] width 24 height 27
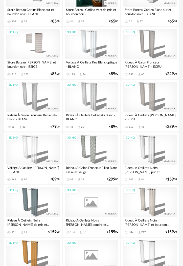
scroll to position [329, 0]
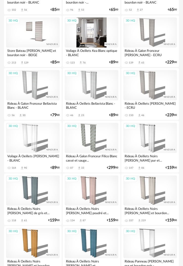
click at [93, 33] on div "3D HQ" at bounding box center [92, 32] width 54 height 30
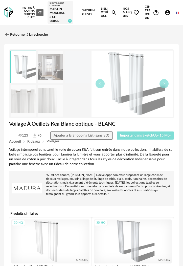
drag, startPoint x: 134, startPoint y: 132, endPoint x: 133, endPoint y: 135, distance: 2.8
click at [133, 134] on button "Importer dans SketchUp (15 Mo)" at bounding box center [145, 136] width 57 height 8
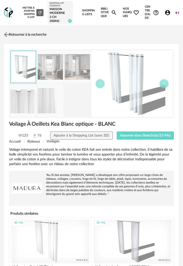
click at [13, 32] on link "Retourner à la recherche" at bounding box center [25, 34] width 44 height 11
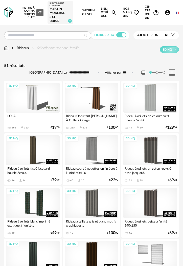
click at [7, 17] on img at bounding box center [8, 12] width 9 height 10
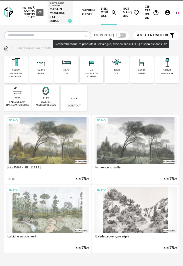
click at [122, 35] on span at bounding box center [121, 35] width 10 height 5
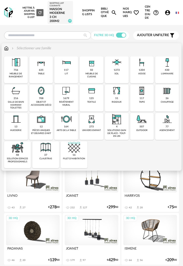
click at [139, 102] on div "tapis" at bounding box center [142, 102] width 6 height 3
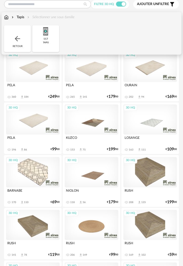
scroll to position [25, 0]
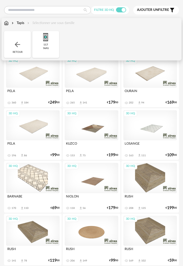
drag, startPoint x: 32, startPoint y: 136, endPoint x: 54, endPoint y: 139, distance: 22.0
click at [32, 136] on div "3D HQ" at bounding box center [33, 125] width 54 height 30
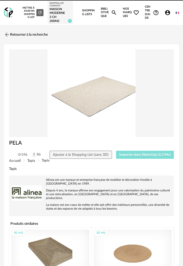
drag, startPoint x: 150, startPoint y: 154, endPoint x: 70, endPoint y: 164, distance: 81.0
click at [150, 153] on span "Importer dans SketchUp (2,2 Mo)" at bounding box center [144, 155] width 51 height 4
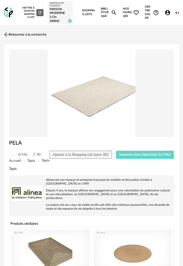
click at [8, 34] on img at bounding box center [6, 34] width 7 height 7
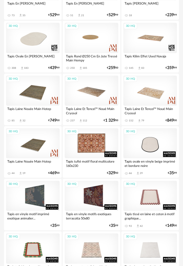
scroll to position [380, 0]
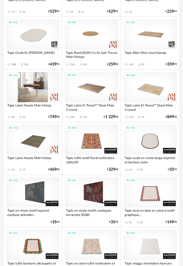
click at [45, 97] on div "3D HQ" at bounding box center [33, 87] width 54 height 30
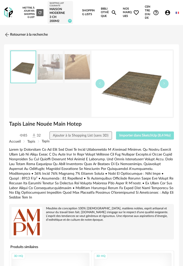
click at [134, 132] on button "Importer dans SketchUp (8,4 Mo)" at bounding box center [145, 136] width 58 height 8
click at [14, 37] on link "Retourner à la recherche" at bounding box center [25, 34] width 44 height 11
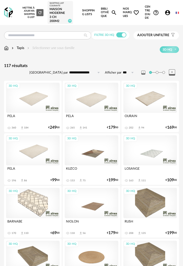
click at [7, 11] on img at bounding box center [8, 12] width 9 height 10
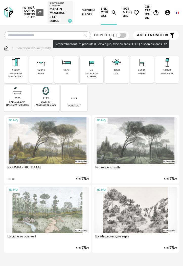
click at [123, 34] on span at bounding box center [121, 35] width 10 height 5
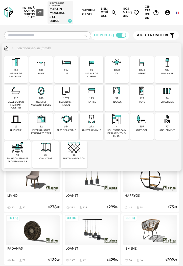
click at [68, 97] on div "1679" at bounding box center [66, 98] width 6 height 3
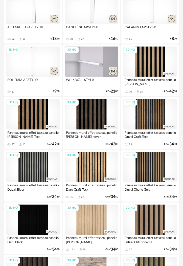
scroll to position [937, 0]
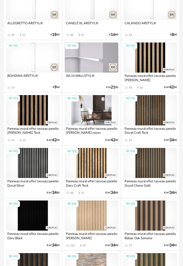
click at [79, 113] on div "3D HQ" at bounding box center [92, 110] width 54 height 30
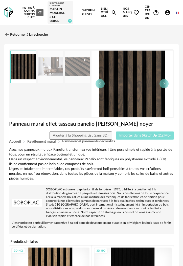
drag, startPoint x: 131, startPoint y: 138, endPoint x: 126, endPoint y: 138, distance: 5.6
click at [131, 138] on button "Importer dans SketchUp (2,2 Mo)" at bounding box center [145, 136] width 58 height 8
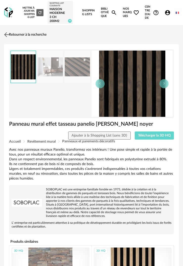
click at [9, 34] on img at bounding box center [6, 34] width 7 height 7
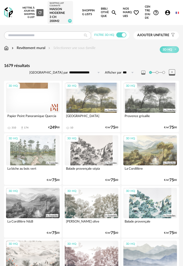
click at [7, 50] on img at bounding box center [6, 48] width 5 height 5
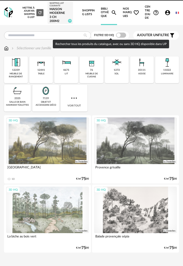
click at [121, 36] on span at bounding box center [121, 35] width 10 height 5
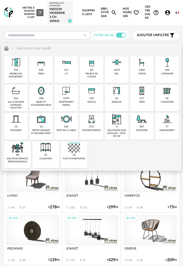
click at [64, 97] on img at bounding box center [66, 91] width 12 height 12
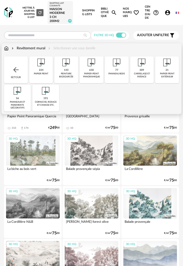
click at [44, 76] on div "224 papier peint" at bounding box center [41, 69] width 24 height 27
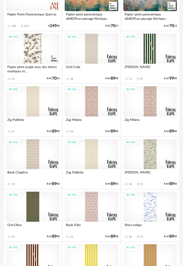
scroll to position [101, 0]
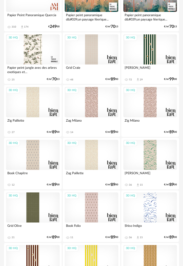
click at [80, 63] on div "3D HQ" at bounding box center [92, 49] width 54 height 30
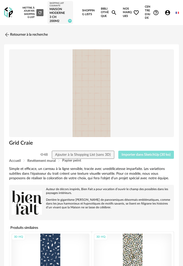
click at [133, 155] on span "Importer dans SketchUp (30 ko)" at bounding box center [146, 155] width 49 height 4
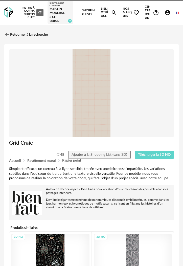
click at [103, 16] on link "Bibliothèque Magnify icon" at bounding box center [109, 12] width 16 height 25
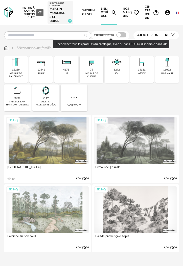
click at [119, 34] on span at bounding box center [121, 34] width 10 height 5
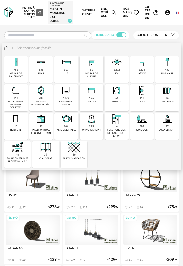
click at [65, 95] on img at bounding box center [66, 91] width 12 height 12
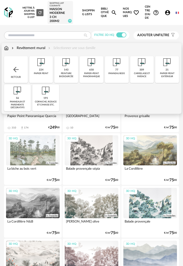
click at [69, 72] on div "143 peinture biosourcée" at bounding box center [66, 69] width 24 height 27
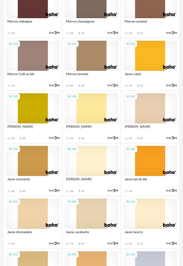
scroll to position [1266, 0]
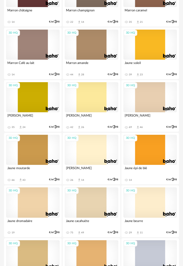
click at [93, 54] on div "3D HQ" at bounding box center [92, 45] width 54 height 30
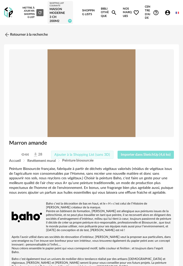
drag, startPoint x: 78, startPoint y: 153, endPoint x: 143, endPoint y: 155, distance: 64.8
click at [143, 155] on div "44 28 Ajouter à la Shopping List (sans 3D) Importer dans SketchUp (4,6 ko)" at bounding box center [92, 155] width 170 height 8
drag, startPoint x: 141, startPoint y: 154, endPoint x: 138, endPoint y: 149, distance: 5.3
click at [140, 154] on span "Importer dans SketchUp (4,6 ko)" at bounding box center [146, 155] width 50 height 4
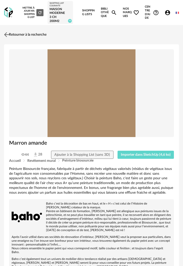
click at [6, 35] on img at bounding box center [6, 34] width 7 height 7
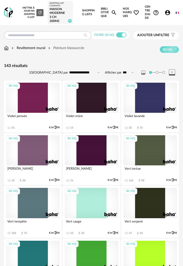
click at [9, 11] on img at bounding box center [8, 12] width 9 height 10
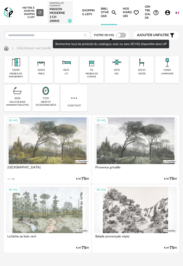
click at [120, 37] on span at bounding box center [121, 35] width 10 height 5
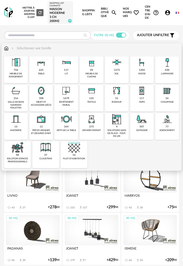
click at [71, 92] on img at bounding box center [66, 91] width 12 height 12
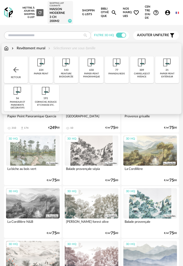
click at [138, 76] on div "carrelage et faïence" at bounding box center [142, 75] width 21 height 6
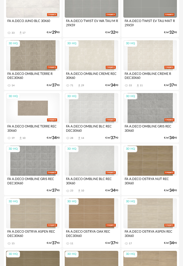
scroll to position [354, 0]
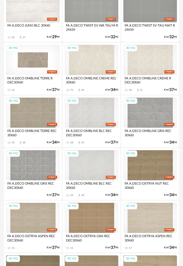
click at [30, 65] on div "3D HQ" at bounding box center [33, 60] width 54 height 30
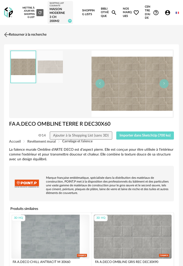
click at [9, 38] on img at bounding box center [6, 34] width 7 height 7
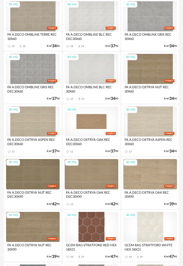
scroll to position [456, 0]
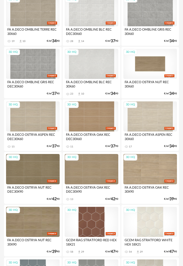
click at [140, 77] on div "3D HQ" at bounding box center [151, 64] width 54 height 30
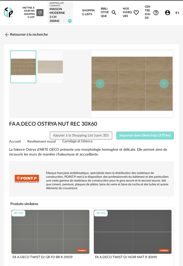
click at [131, 138] on button "Importer dans SketchUp (370 ko)" at bounding box center [145, 136] width 58 height 8
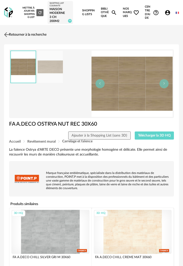
click at [7, 34] on img at bounding box center [6, 34] width 7 height 7
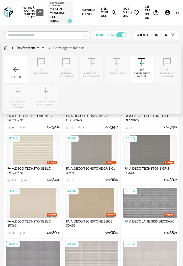
click at [6, 49] on img at bounding box center [6, 48] width 5 height 5
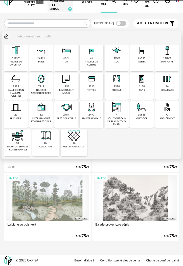
scroll to position [12, 0]
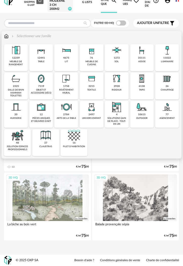
click at [169, 57] on div "11022" at bounding box center [168, 57] width 8 height 3
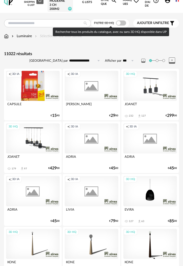
click at [118, 23] on span at bounding box center [121, 23] width 10 height 5
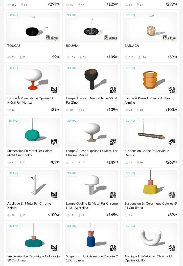
scroll to position [139, 0]
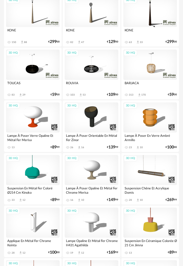
click at [41, 70] on div "3D HQ" at bounding box center [33, 65] width 54 height 30
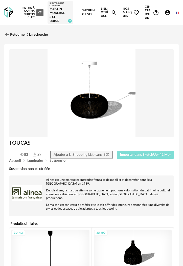
click at [134, 154] on span "Importer dans SketchUp (42 Mo)" at bounding box center [145, 155] width 51 height 4
click at [8, 35] on img at bounding box center [6, 34] width 7 height 7
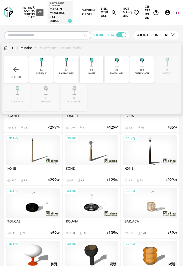
click at [64, 66] on img at bounding box center [66, 62] width 12 height 12
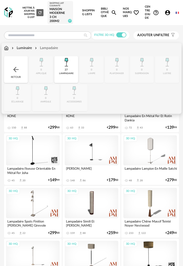
click at [62, 65] on img at bounding box center [66, 62] width 12 height 12
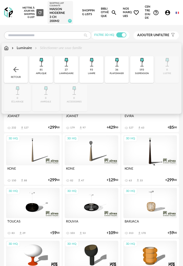
click at [90, 71] on div "93 lampe" at bounding box center [92, 69] width 24 height 27
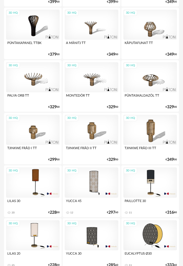
scroll to position [861, 0]
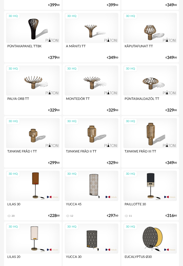
click at [42, 83] on div "3D HQ" at bounding box center [33, 81] width 54 height 30
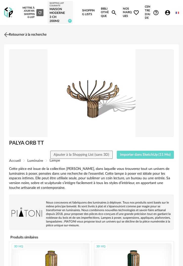
click at [6, 32] on img at bounding box center [6, 34] width 7 height 7
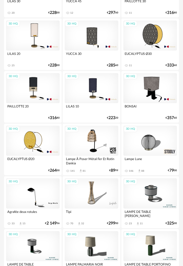
scroll to position [1063, 0]
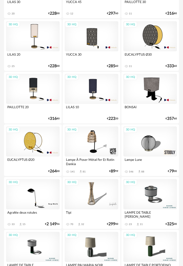
click at [38, 46] on div "3D HQ" at bounding box center [33, 36] width 54 height 30
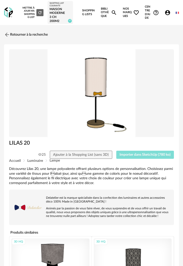
drag, startPoint x: 132, startPoint y: 155, endPoint x: 82, endPoint y: 134, distance: 54.7
click at [132, 154] on span "Importer dans SketchUp (780 ko)" at bounding box center [145, 155] width 51 height 4
click at [9, 15] on img at bounding box center [8, 12] width 9 height 10
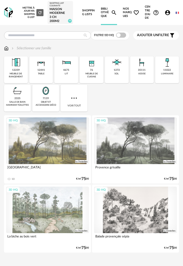
click at [121, 39] on div "Filtre 3D HQ" at bounding box center [110, 35] width 38 height 8
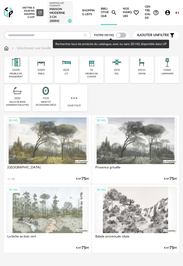
click at [121, 37] on span at bounding box center [121, 35] width 10 height 5
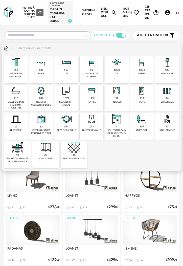
click at [88, 97] on img at bounding box center [92, 91] width 12 height 12
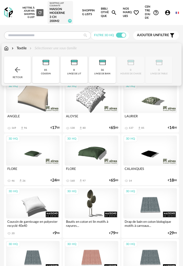
click at [74, 67] on img at bounding box center [74, 62] width 12 height 12
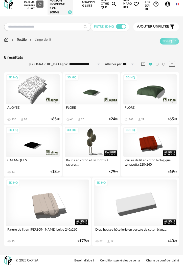
scroll to position [9, 0]
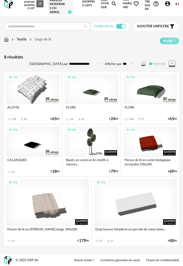
click at [39, 98] on div "3D HQ" at bounding box center [33, 89] width 54 height 30
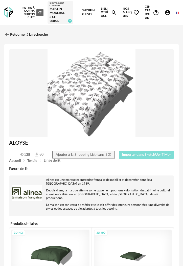
click at [130, 154] on span "Importer dans SketchUp (7 Mo)" at bounding box center [146, 155] width 49 height 4
click at [11, 14] on img at bounding box center [8, 12] width 9 height 10
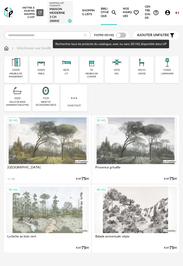
click at [123, 37] on span at bounding box center [121, 35] width 10 height 5
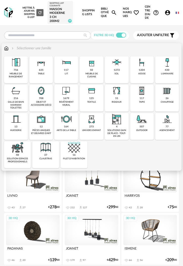
click at [19, 66] on img at bounding box center [16, 62] width 12 height 12
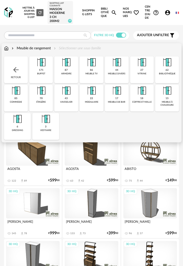
click at [20, 126] on div "6 dressing" at bounding box center [17, 126] width 27 height 27
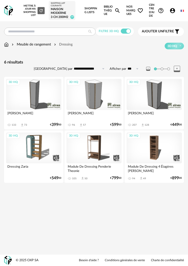
click at [93, 110] on div "3D HQ" at bounding box center [93, 94] width 55 height 31
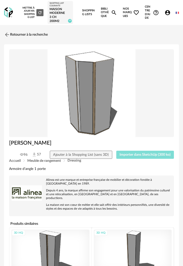
click at [128, 154] on span "Importer dans SketchUp (300 ko)" at bounding box center [145, 155] width 51 height 4
click at [8, 35] on img at bounding box center [6, 34] width 7 height 7
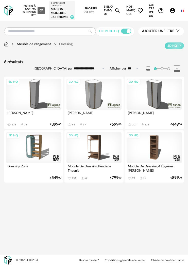
click at [37, 103] on div "3D HQ" at bounding box center [33, 94] width 55 height 31
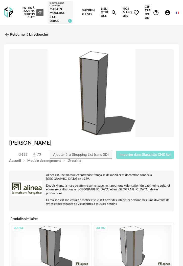
click at [130, 155] on span "Importer dans SketchUp (340 ko)" at bounding box center [145, 155] width 51 height 4
click at [116, 151] on button "Importer dans SketchUp (340 ko)" at bounding box center [145, 155] width 58 height 8
click at [7, 34] on img at bounding box center [6, 34] width 7 height 7
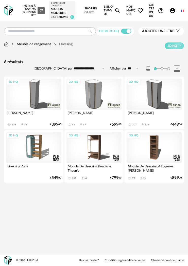
click at [154, 97] on div "3D HQ" at bounding box center [153, 94] width 55 height 31
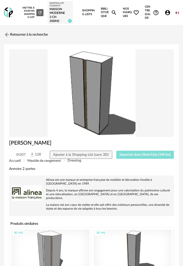
click at [133, 154] on span "Importer dans SketchUp (340 ko)" at bounding box center [145, 155] width 51 height 4
click at [9, 37] on img at bounding box center [6, 34] width 7 height 7
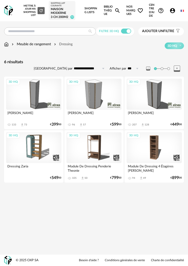
drag, startPoint x: 4, startPoint y: 49, endPoint x: 6, endPoint y: 48, distance: 2.9
click at [6, 48] on div "**********" at bounding box center [94, 109] width 188 height 165
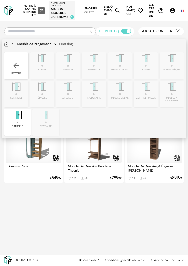
click at [12, 63] on div "Retour" at bounding box center [16, 65] width 24 height 27
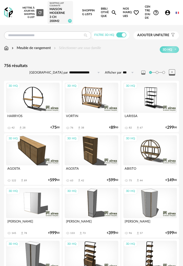
click at [8, 46] on img at bounding box center [6, 48] width 5 height 5
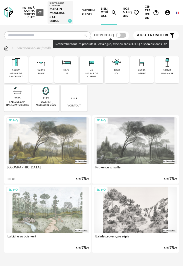
drag, startPoint x: 122, startPoint y: 34, endPoint x: 111, endPoint y: 46, distance: 16.5
click at [122, 34] on span at bounding box center [121, 35] width 10 height 5
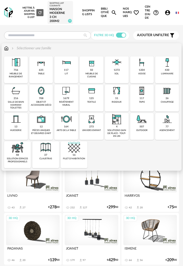
click at [44, 93] on img at bounding box center [41, 91] width 12 height 12
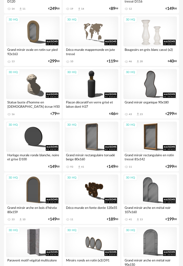
scroll to position [937, 0]
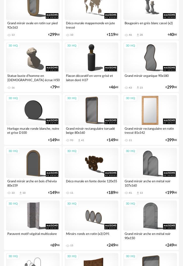
click at [138, 117] on div "3D HQ" at bounding box center [151, 110] width 54 height 30
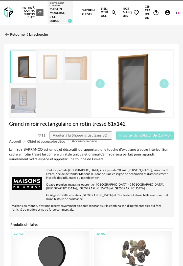
drag, startPoint x: 130, startPoint y: 134, endPoint x: 125, endPoint y: 135, distance: 4.8
click at [130, 134] on span "Importer dans SketchUp (1,9 Mo)" at bounding box center [144, 136] width 51 height 4
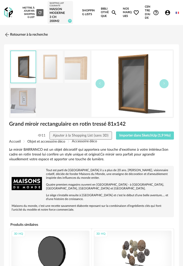
click at [8, 14] on img at bounding box center [8, 12] width 9 height 10
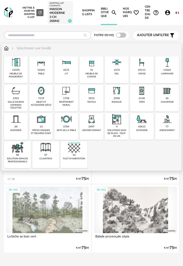
click at [143, 96] on img at bounding box center [142, 91] width 12 height 12
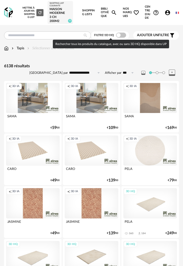
click at [119, 35] on span at bounding box center [121, 35] width 10 height 5
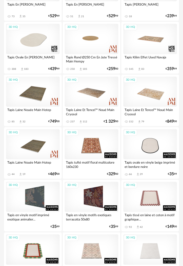
scroll to position [380, 0]
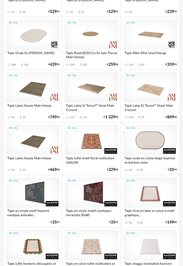
click at [147, 137] on div "3D HQ" at bounding box center [151, 140] width 54 height 30
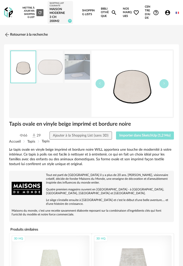
drag, startPoint x: 141, startPoint y: 137, endPoint x: 137, endPoint y: 138, distance: 4.3
click at [141, 137] on span "Importer dans SketchUp (1,2 Mo)" at bounding box center [144, 136] width 51 height 4
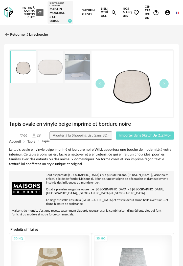
click at [9, 15] on img at bounding box center [8, 12] width 9 height 10
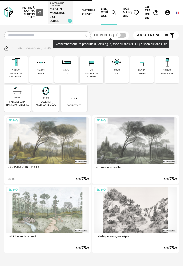
click at [122, 35] on span at bounding box center [121, 35] width 10 height 5
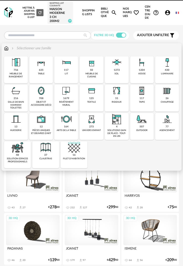
click at [18, 92] on img at bounding box center [16, 91] width 12 height 12
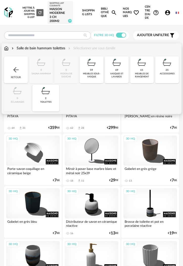
click at [92, 78] on div "59 meubles sous-vasque" at bounding box center [92, 69] width 24 height 27
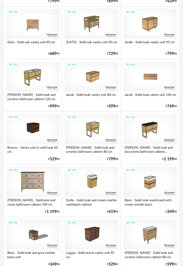
scroll to position [557, 0]
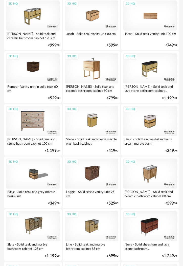
click at [92, 73] on div "3D HQ" at bounding box center [92, 68] width 54 height 30
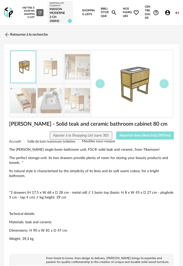
drag, startPoint x: 135, startPoint y: 136, endPoint x: 123, endPoint y: 132, distance: 12.7
click at [135, 136] on span "Importer dans SketchUp (900 ko)" at bounding box center [145, 136] width 51 height 4
click at [10, 15] on img at bounding box center [8, 12] width 9 height 10
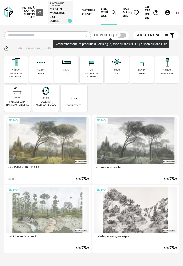
click at [120, 36] on span at bounding box center [121, 35] width 10 height 5
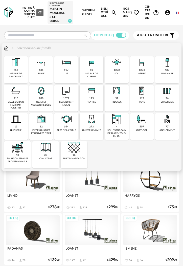
click at [42, 94] on img at bounding box center [41, 91] width 12 height 12
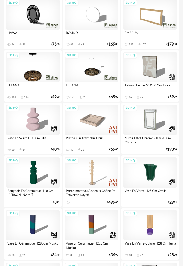
scroll to position [228, 0]
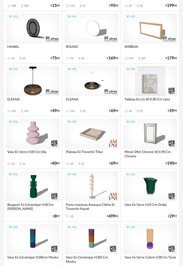
click at [148, 87] on div "3D HQ" at bounding box center [151, 81] width 54 height 30
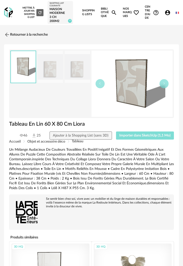
drag, startPoint x: 134, startPoint y: 135, endPoint x: 93, endPoint y: 117, distance: 44.9
click at [134, 136] on span "Importer dans SketchUp (1,1 Mo)" at bounding box center [144, 136] width 51 height 4
click at [10, 34] on img at bounding box center [6, 34] width 7 height 7
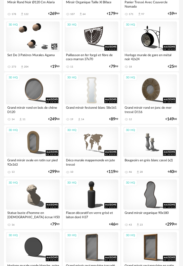
scroll to position [785, 0]
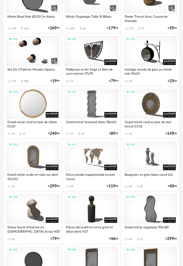
click at [38, 94] on div "3D HQ" at bounding box center [33, 104] width 54 height 30
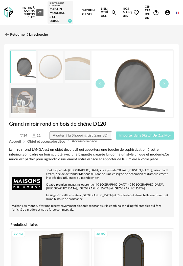
click at [132, 133] on button "Importer dans SketchUp (1,2 Mo)" at bounding box center [145, 136] width 58 height 8
click at [16, 34] on link "Retourner à la recherche" at bounding box center [25, 34] width 44 height 11
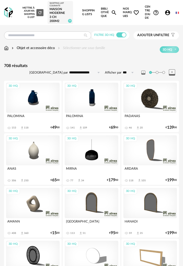
click at [8, 12] on img at bounding box center [8, 12] width 9 height 10
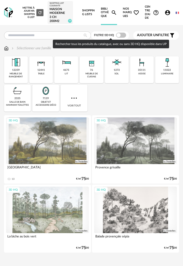
drag, startPoint x: 119, startPoint y: 36, endPoint x: 112, endPoint y: 40, distance: 8.0
click at [120, 36] on span at bounding box center [121, 35] width 10 height 5
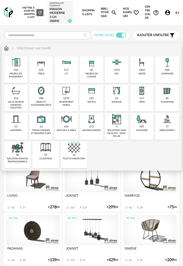
click at [138, 97] on img at bounding box center [142, 91] width 12 height 12
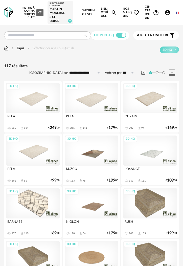
click at [39, 102] on div "3D HQ" at bounding box center [33, 98] width 54 height 30
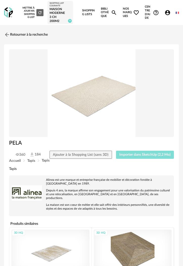
click at [129, 151] on button "Importer dans SketchUp (2,2 Mo)" at bounding box center [145, 155] width 58 height 8
click at [7, 36] on img at bounding box center [6, 34] width 7 height 7
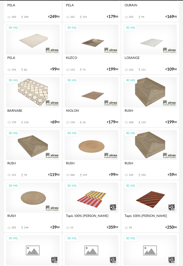
scroll to position [127, 0]
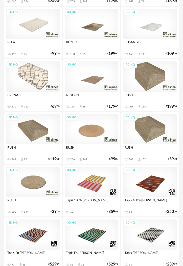
click at [143, 36] on div "3D HQ" at bounding box center [151, 24] width 54 height 30
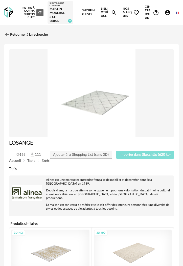
click at [130, 153] on span "Importer dans SketchUp (620 ko)" at bounding box center [145, 155] width 51 height 4
click at [13, 34] on link "Retourner à la recherche" at bounding box center [25, 34] width 44 height 11
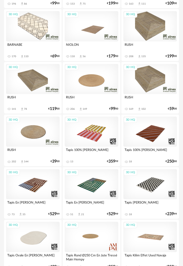
scroll to position [203, 0]
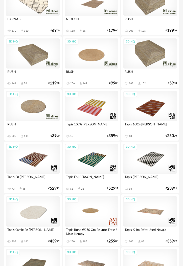
click at [41, 114] on div "3D HQ" at bounding box center [33, 106] width 54 height 30
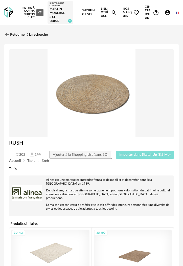
click at [127, 154] on button "Importer dans SketchUp (8,3 Mo)" at bounding box center [145, 155] width 58 height 8
click at [11, 13] on img at bounding box center [8, 12] width 9 height 10
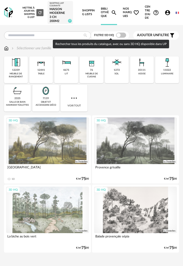
click at [123, 37] on span at bounding box center [121, 35] width 10 height 5
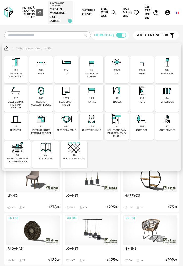
click at [66, 65] on img at bounding box center [66, 62] width 12 height 12
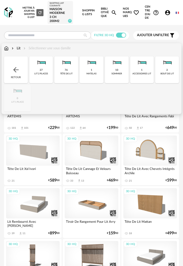
click at [41, 74] on div "lit 2 places" at bounding box center [41, 73] width 14 height 3
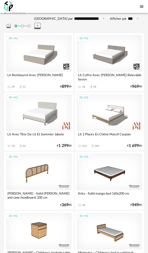
scroll to position [5, 0]
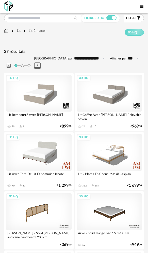
drag, startPoint x: 100, startPoint y: 96, endPoint x: 97, endPoint y: 109, distance: 13.0
click at [100, 96] on div "3D HQ" at bounding box center [108, 93] width 65 height 37
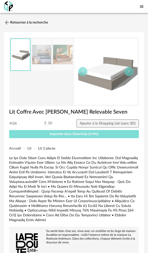
click at [90, 136] on button "Importer dans SketchUp (6 Mo)" at bounding box center [73, 134] width 129 height 8
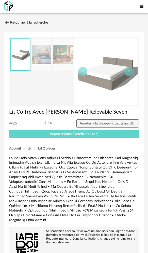
drag, startPoint x: 1, startPoint y: 21, endPoint x: -13, endPoint y: 24, distance: 13.5
click at [0, 24] on html "for Sketchup Nouvelle shopping list Mettre à jour ma Shopping List Refresh icon…" at bounding box center [74, 248] width 148 height 496
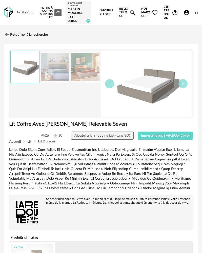
click at [11, 16] on img at bounding box center [8, 12] width 9 height 10
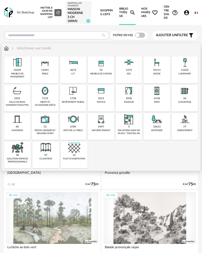
drag, startPoint x: 119, startPoint y: 103, endPoint x: 117, endPoint y: 97, distance: 5.7
click at [118, 103] on div "2928 rideaux" at bounding box center [129, 98] width 26 height 27
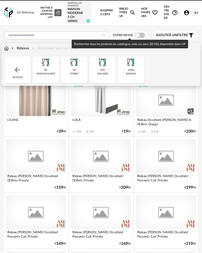
click at [141, 36] on span at bounding box center [140, 35] width 10 height 5
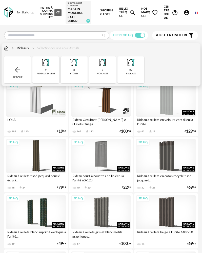
click at [5, 51] on img at bounding box center [6, 48] width 5 height 5
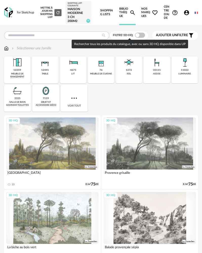
click at [141, 35] on span at bounding box center [140, 35] width 10 height 5
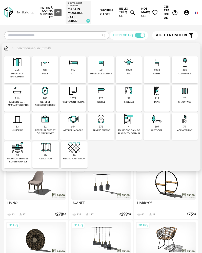
click at [23, 78] on div "meuble de rangement" at bounding box center [17, 75] width 23 height 6
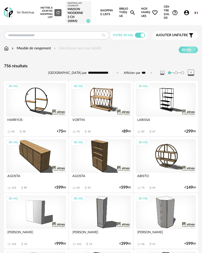
click at [47, 206] on div "3D HQ" at bounding box center [36, 212] width 60 height 34
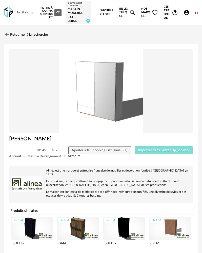
drag, startPoint x: 151, startPoint y: 150, endPoint x: 149, endPoint y: 152, distance: 2.7
click at [150, 151] on span "Importer dans SketchUp (2,6 Mo)" at bounding box center [163, 151] width 51 height 4
click at [7, 35] on img at bounding box center [6, 34] width 7 height 7
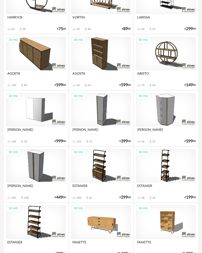
scroll to position [127, 0]
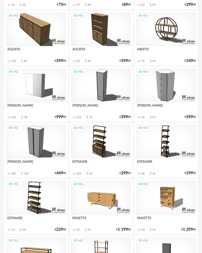
click at [92, 94] on div "3D HQ" at bounding box center [101, 86] width 60 height 34
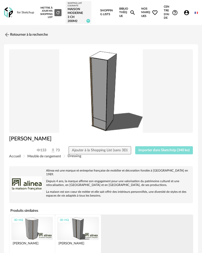
click at [148, 149] on span "Importer dans SketchUp (340 ko)" at bounding box center [163, 151] width 51 height 4
click at [10, 35] on link "Retourner à la recherche" at bounding box center [25, 34] width 44 height 11
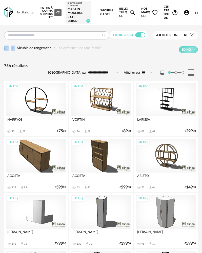
click at [9, 50] on div "Meuble de rangement Sélectionner une sous-famille 3D HQ" at bounding box center [101, 49] width 194 height 7
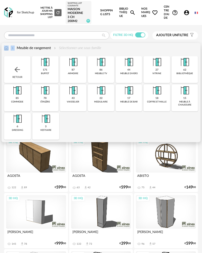
click at [8, 50] on img at bounding box center [6, 48] width 5 height 5
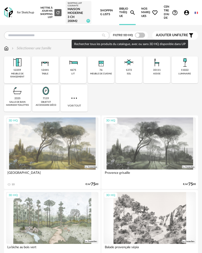
click at [139, 35] on span at bounding box center [140, 35] width 10 height 5
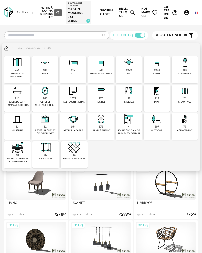
drag, startPoint x: 131, startPoint y: 97, endPoint x: 128, endPoint y: 98, distance: 3.1
click at [130, 97] on div "51 rideaux" at bounding box center [129, 98] width 26 height 27
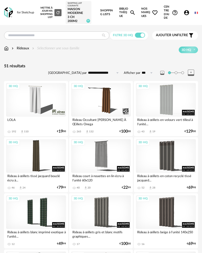
click at [38, 103] on div "3D HQ" at bounding box center [36, 100] width 60 height 34
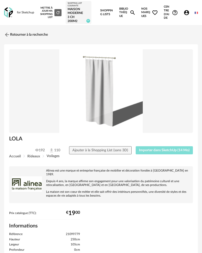
click at [143, 151] on span "Importer dans SketchUp (14 Mo)" at bounding box center [164, 151] width 51 height 4
click at [10, 15] on img at bounding box center [8, 12] width 9 height 10
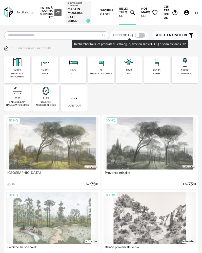
drag, startPoint x: 139, startPoint y: 35, endPoint x: 137, endPoint y: 38, distance: 3.4
click at [139, 35] on span at bounding box center [140, 35] width 10 height 5
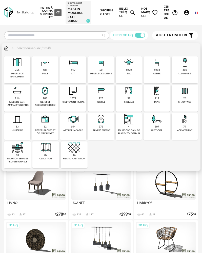
click at [46, 122] on img at bounding box center [45, 119] width 12 height 12
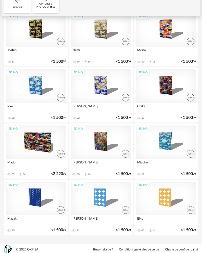
scroll to position [72, 0]
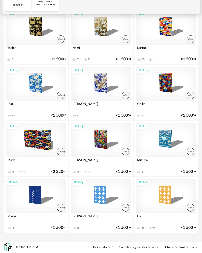
click at [39, 132] on div "3D HQ" at bounding box center [36, 140] width 60 height 34
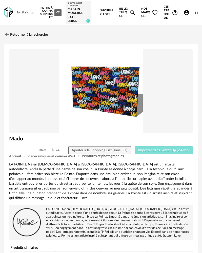
click at [146, 150] on span "Importer dans SketchUp (2,4 Mo)" at bounding box center [163, 151] width 51 height 4
click at [10, 35] on link "Retourner à la recherche" at bounding box center [25, 34] width 44 height 11
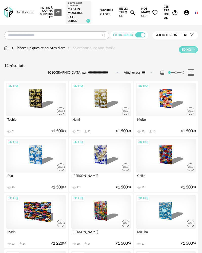
click at [11, 13] on img at bounding box center [8, 12] width 9 height 10
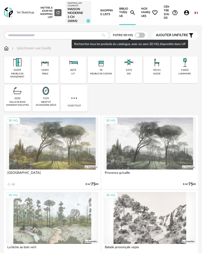
click at [139, 35] on span at bounding box center [140, 35] width 10 height 5
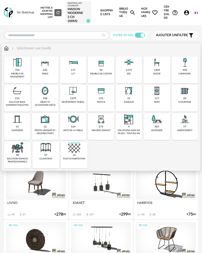
click at [75, 94] on img at bounding box center [73, 91] width 12 height 12
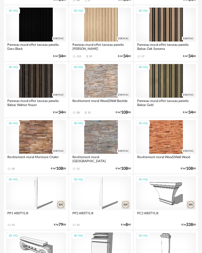
scroll to position [1215, 0]
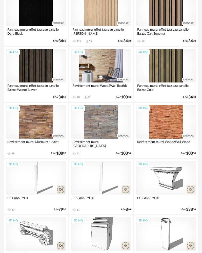
click at [106, 76] on div "3D HQ" at bounding box center [101, 66] width 60 height 34
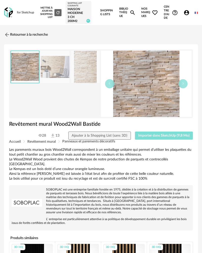
drag, startPoint x: 143, startPoint y: 137, endPoint x: 141, endPoint y: 138, distance: 2.7
click at [143, 137] on span "Importer dans SketchUp (9,8 Mo)" at bounding box center [163, 136] width 51 height 4
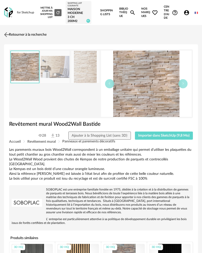
click at [11, 35] on link "Retourner à la recherche" at bounding box center [25, 34] width 44 height 11
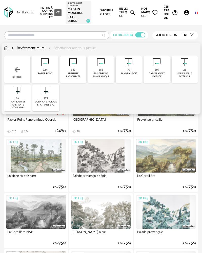
click at [80, 70] on div "143 peinture biosourcée" at bounding box center [73, 69] width 26 height 27
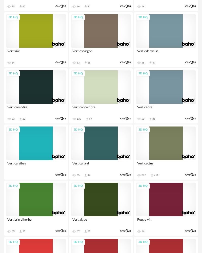
scroll to position [405, 0]
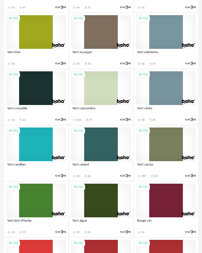
click at [91, 134] on div "3D HQ" at bounding box center [101, 145] width 60 height 34
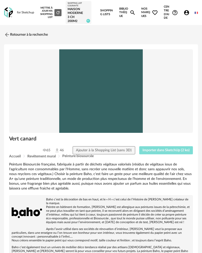
click at [153, 150] on span "Importer dans SketchUp (2 ko)" at bounding box center [166, 151] width 47 height 4
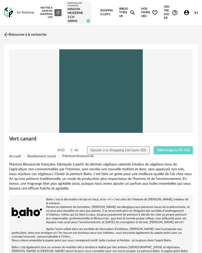
click at [6, 34] on img at bounding box center [6, 34] width 7 height 7
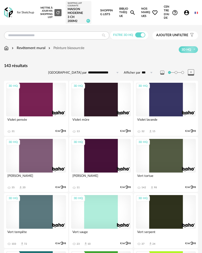
click at [9, 15] on img at bounding box center [8, 12] width 9 height 10
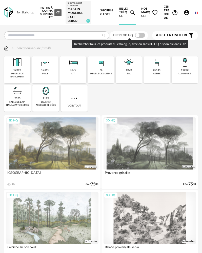
click at [139, 34] on span at bounding box center [140, 35] width 10 height 5
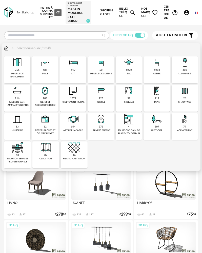
click at [155, 99] on div "117" at bounding box center [157, 98] width 5 height 3
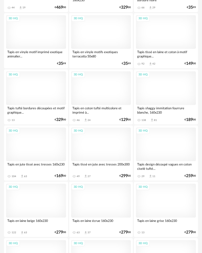
scroll to position [557, 0]
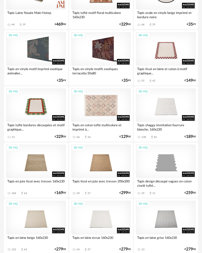
click at [109, 107] on div "3D HQ" at bounding box center [101, 105] width 60 height 34
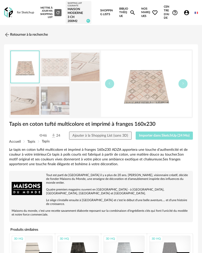
click at [145, 137] on span "Importer dans SketchUp (24 Mo)" at bounding box center [164, 136] width 51 height 4
click at [16, 37] on link "Retourner à la recherche" at bounding box center [25, 34] width 44 height 11
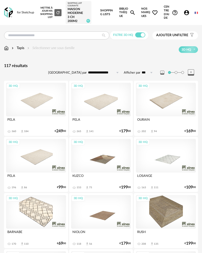
drag, startPoint x: 12, startPoint y: 12, endPoint x: 12, endPoint y: 14, distance: 2.8
click at [12, 12] on img at bounding box center [8, 12] width 9 height 10
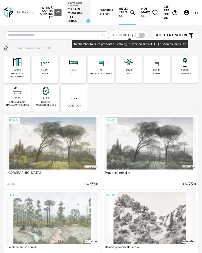
click at [138, 35] on span at bounding box center [140, 35] width 10 height 5
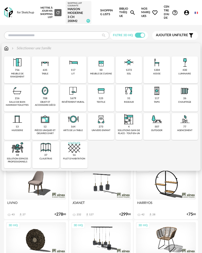
click at [78, 99] on div "1679 revêtement mural" at bounding box center [73, 98] width 26 height 27
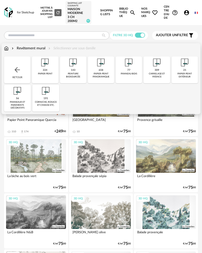
click at [163, 79] on div "309 carrelage et faïence" at bounding box center [157, 69] width 26 height 27
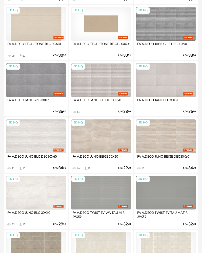
scroll to position [203, 0]
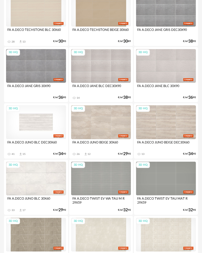
click at [39, 126] on div "3D HQ" at bounding box center [36, 122] width 60 height 34
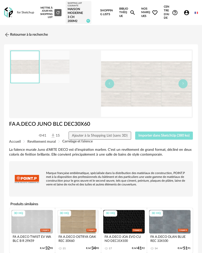
click at [154, 135] on span "Importer dans SketchUp (380 ko)" at bounding box center [163, 136] width 51 height 4
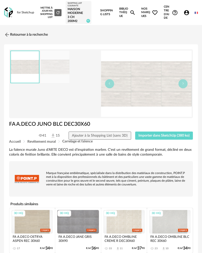
click at [10, 14] on img at bounding box center [8, 12] width 9 height 10
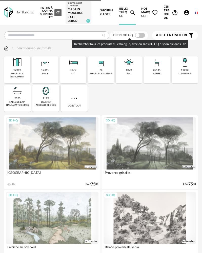
click at [137, 34] on span at bounding box center [140, 35] width 10 height 5
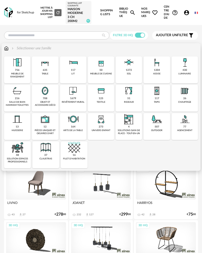
click at [76, 69] on div "117 lit" at bounding box center [73, 69] width 26 height 27
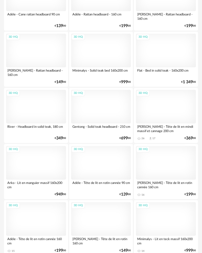
scroll to position [506, 0]
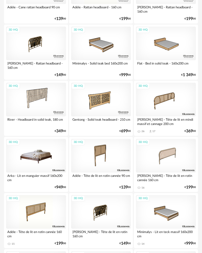
click at [50, 155] on div "3D HQ" at bounding box center [36, 156] width 60 height 34
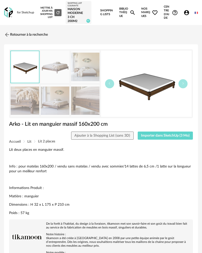
click at [146, 131] on div "Arko - Lit en manguier massif 160x200 cm" at bounding box center [101, 126] width 189 height 11
click at [144, 137] on span "Importer dans SketchUp (3 Mo)" at bounding box center [165, 136] width 49 height 4
click at [22, 36] on link "Retourner à la recherche" at bounding box center [25, 34] width 44 height 11
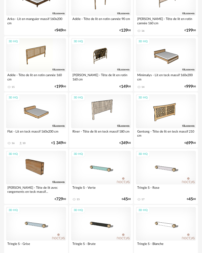
scroll to position [684, 0]
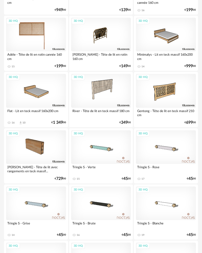
click at [40, 39] on div "3D HQ" at bounding box center [36, 35] width 60 height 34
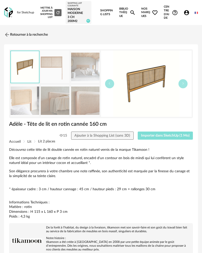
click at [158, 133] on button "Importer dans SketchUp (1 Mo)" at bounding box center [165, 136] width 55 height 8
click at [8, 38] on img at bounding box center [6, 34] width 7 height 7
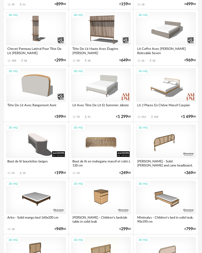
scroll to position [253, 0]
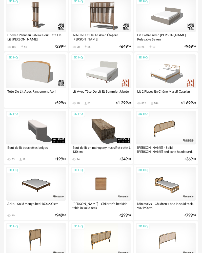
click at [90, 176] on div "3D HQ" at bounding box center [101, 184] width 60 height 34
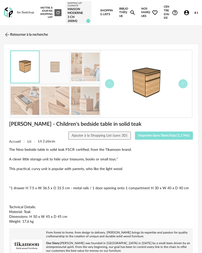
click at [148, 135] on span "Importer dans SketchUp (1,1 Mo)" at bounding box center [163, 136] width 51 height 4
click at [6, 34] on img at bounding box center [6, 34] width 7 height 7
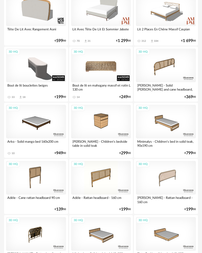
scroll to position [278, 0]
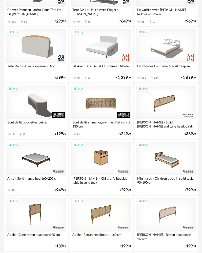
click at [94, 99] on div "3D HQ" at bounding box center [101, 103] width 60 height 34
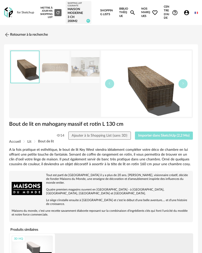
click at [145, 137] on button "Importer dans SketchUp (2,2 Mo)" at bounding box center [164, 136] width 58 height 8
click at [6, 34] on img at bounding box center [6, 34] width 7 height 7
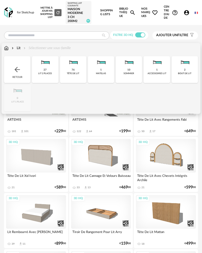
click at [14, 69] on img at bounding box center [17, 70] width 8 height 8
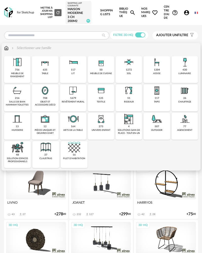
drag, startPoint x: 155, startPoint y: 98, endPoint x: 163, endPoint y: 96, distance: 7.4
click at [162, 98] on div "117 tapis" at bounding box center [157, 98] width 26 height 27
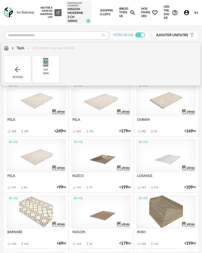
drag, startPoint x: 48, startPoint y: 66, endPoint x: 63, endPoint y: 98, distance: 35.3
click at [48, 67] on img at bounding box center [46, 62] width 12 height 12
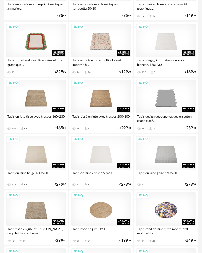
scroll to position [633, 0]
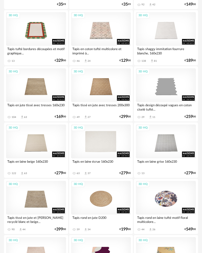
click at [92, 135] on div "3D HQ" at bounding box center [101, 142] width 60 height 34
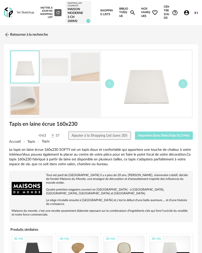
click at [143, 138] on button "Importer dans SketchUp (4,3 Mo)" at bounding box center [164, 136] width 58 height 8
click at [6, 34] on img at bounding box center [6, 34] width 7 height 7
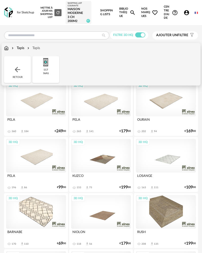
click at [8, 49] on img at bounding box center [6, 48] width 5 height 5
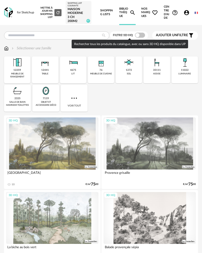
click at [140, 36] on span at bounding box center [140, 35] width 10 height 5
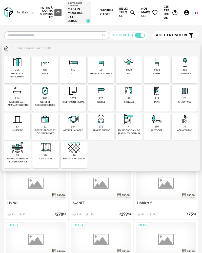
click at [180, 70] on div "430 luminaire" at bounding box center [185, 69] width 26 height 27
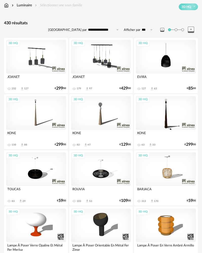
scroll to position [76, 0]
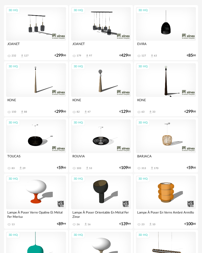
click at [100, 87] on div "3D HQ" at bounding box center [101, 80] width 60 height 34
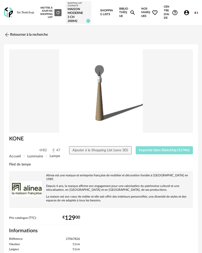
click at [146, 149] on span "Importer dans SketchUp (12 Mo)" at bounding box center [164, 151] width 51 height 4
click at [11, 33] on link "Retourner à la recherche" at bounding box center [25, 34] width 44 height 11
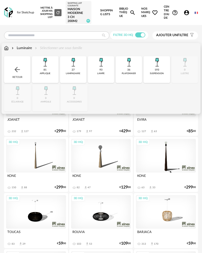
click at [70, 71] on div "27 lampadaire" at bounding box center [73, 69] width 26 height 27
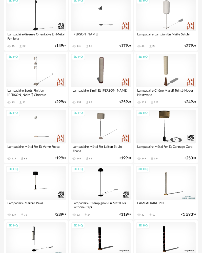
scroll to position [152, 0]
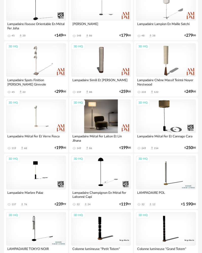
click at [102, 119] on div "3D HQ" at bounding box center [101, 116] width 60 height 34
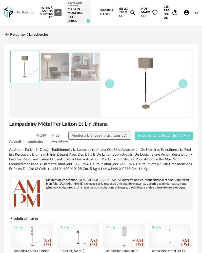
click at [155, 140] on div "Accueil Luminaire Lampadaire" at bounding box center [101, 142] width 184 height 4
click at [154, 135] on span "Importer dans SketchUp (4,3 Mo)" at bounding box center [163, 136] width 51 height 4
click at [9, 13] on img at bounding box center [8, 12] width 9 height 10
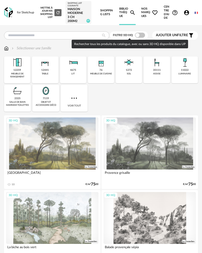
click at [141, 34] on span at bounding box center [140, 35] width 10 height 5
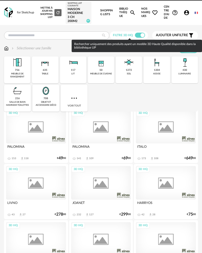
click at [137, 34] on span at bounding box center [140, 35] width 10 height 5
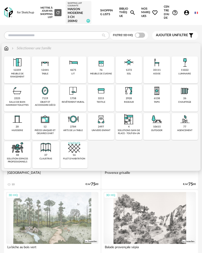
click at [47, 94] on img at bounding box center [45, 91] width 12 height 12
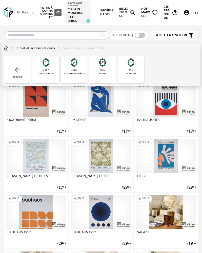
click at [130, 70] on div "415" at bounding box center [131, 70] width 5 height 3
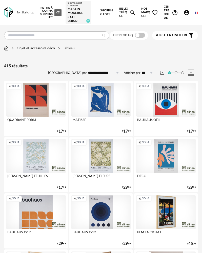
click at [139, 38] on div "Filtre 3D HQ" at bounding box center [129, 35] width 38 height 8
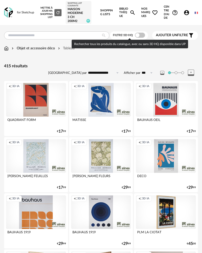
click at [140, 36] on span at bounding box center [140, 35] width 10 height 5
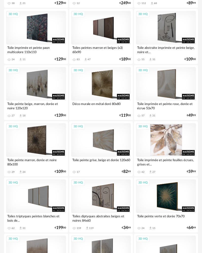
scroll to position [532, 0]
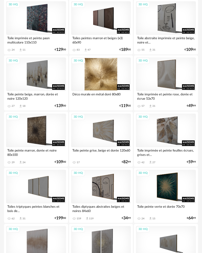
click at [102, 69] on div "3D HQ" at bounding box center [101, 74] width 60 height 34
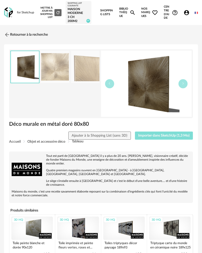
click at [148, 135] on span "Importer dans SketchUp (1,3 Mo)" at bounding box center [163, 136] width 51 height 4
click at [11, 13] on img at bounding box center [8, 12] width 9 height 10
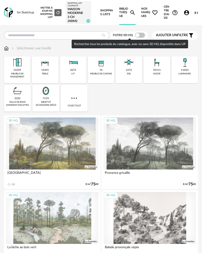
click at [139, 35] on span at bounding box center [140, 35] width 10 height 5
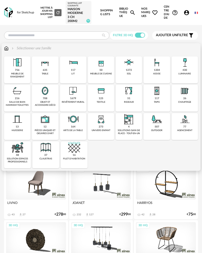
click at [22, 73] on div "meuble de rangement" at bounding box center [17, 75] width 23 height 6
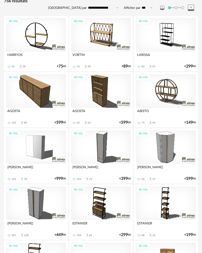
scroll to position [101, 0]
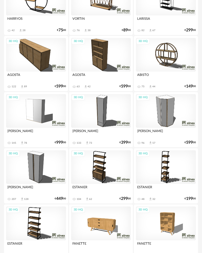
click at [157, 121] on div "3D HQ" at bounding box center [166, 111] width 60 height 34
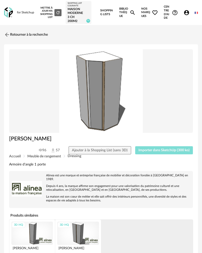
click at [148, 151] on span "Importer dans SketchUp (300 ko)" at bounding box center [163, 151] width 51 height 4
click at [12, 35] on link "Retourner à la recherche" at bounding box center [25, 34] width 44 height 11
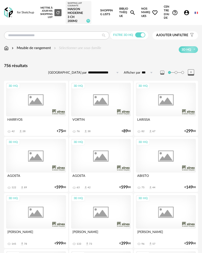
scroll to position [101, 0]
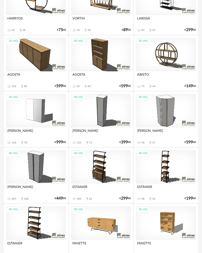
click at [25, 110] on div "3D HQ" at bounding box center [36, 111] width 60 height 34
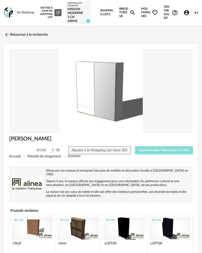
click at [152, 150] on span "Importer dans SketchUp (2,6 Mo)" at bounding box center [163, 151] width 51 height 4
click at [8, 36] on img at bounding box center [6, 34] width 7 height 7
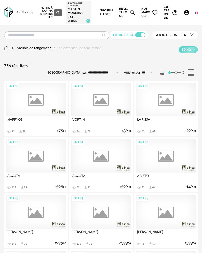
scroll to position [101, 0]
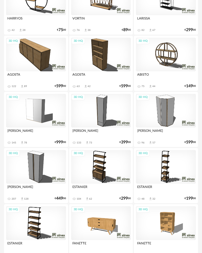
click at [43, 164] on div "3D HQ" at bounding box center [36, 167] width 60 height 34
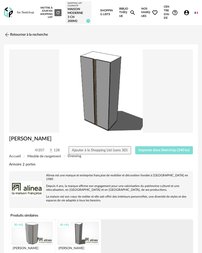
click at [150, 149] on span "Importer dans SketchUp (340 ko)" at bounding box center [163, 151] width 51 height 4
click at [16, 32] on link "Retourner à la recherche" at bounding box center [25, 34] width 44 height 11
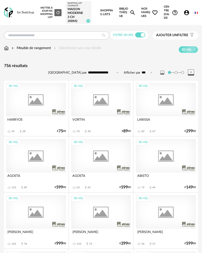
scroll to position [101, 0]
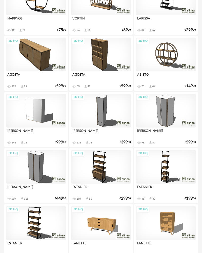
click at [89, 108] on div "3D HQ" at bounding box center [101, 111] width 60 height 34
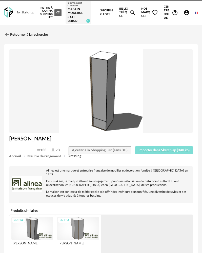
click at [157, 152] on span "Importer dans SketchUp (340 ko)" at bounding box center [163, 151] width 51 height 4
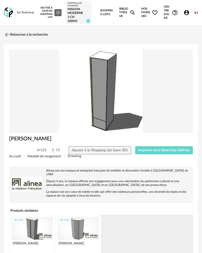
click at [14, 13] on div "for Sketchup Nouvelle shopping list Mettre à jour ma Shopping List Refresh icon…" at bounding box center [101, 12] width 202 height 25
click at [11, 34] on link "Retourner à la recherche" at bounding box center [25, 34] width 44 height 11
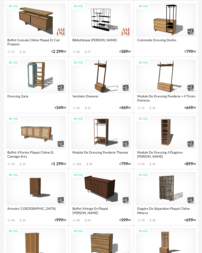
scroll to position [759, 0]
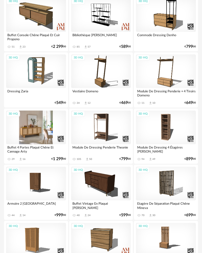
click at [37, 133] on div "3D HQ" at bounding box center [36, 128] width 60 height 34
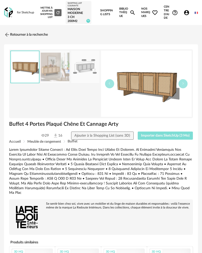
click at [148, 139] on button "Importer dans SketchUp (3 Mo)" at bounding box center [165, 136] width 55 height 8
click at [12, 8] on div "for Sketchup Nouvelle shopping list Mettre à jour ma Shopping List Refresh icon…" at bounding box center [101, 12] width 202 height 25
click at [11, 10] on img at bounding box center [8, 12] width 9 height 10
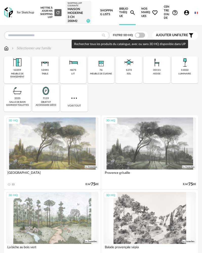
click at [140, 34] on span at bounding box center [140, 35] width 10 height 5
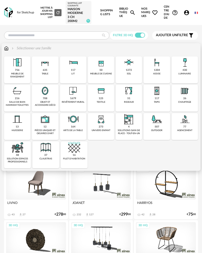
click at [48, 77] on div "635 table" at bounding box center [45, 69] width 26 height 27
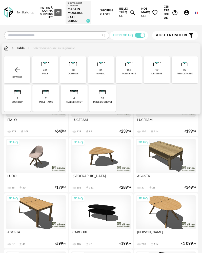
click at [124, 78] on div "158 table basse" at bounding box center [129, 69] width 26 height 27
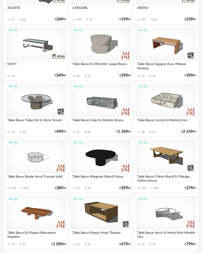
scroll to position [177, 0]
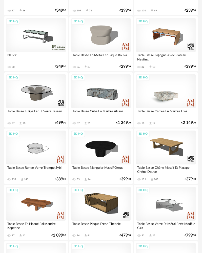
click at [162, 99] on div "3D HQ" at bounding box center [166, 91] width 60 height 34
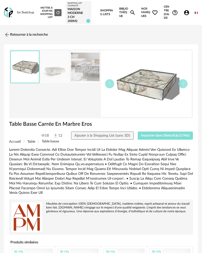
click at [159, 135] on span "Importer dans SketchUp (5 Mo)" at bounding box center [165, 136] width 49 height 4
click at [7, 36] on img at bounding box center [6, 34] width 7 height 7
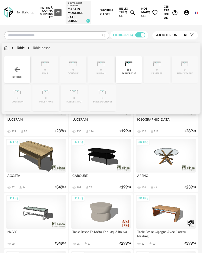
click at [7, 50] on img at bounding box center [6, 48] width 5 height 5
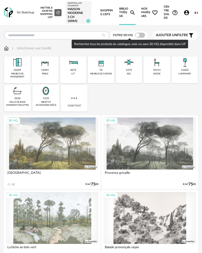
drag, startPoint x: 139, startPoint y: 36, endPoint x: 139, endPoint y: 29, distance: 7.1
click at [139, 30] on div "Filtre 3D HQ Ajouter un filtre s Filter icon Filtrer par : Sélectionner une fam…" at bounding box center [101, 151] width 202 height 253
click at [140, 34] on span at bounding box center [140, 35] width 10 height 5
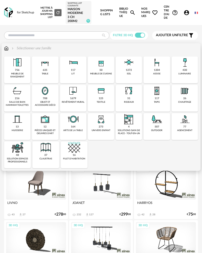
click at [152, 72] on div "1204 assise" at bounding box center [157, 69] width 26 height 27
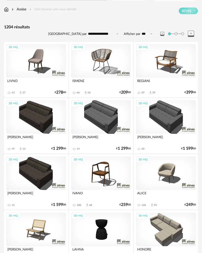
scroll to position [51, 0]
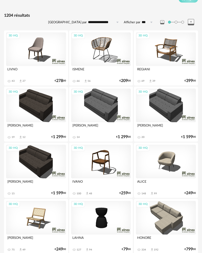
click at [158, 52] on div "3D HQ" at bounding box center [166, 49] width 60 height 34
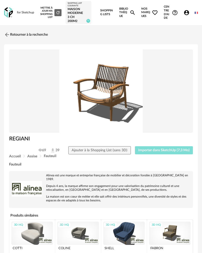
click at [148, 150] on span "Importer dans SketchUp (7,3 Mo)" at bounding box center [163, 151] width 51 height 4
click at [7, 20] on div "for Sketchup Nouvelle shopping list Mettre à jour ma Shopping List Refresh icon…" at bounding box center [101, 12] width 202 height 25
click at [9, 14] on img at bounding box center [8, 12] width 9 height 10
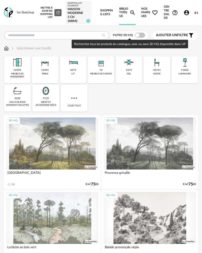
drag, startPoint x: 139, startPoint y: 37, endPoint x: 135, endPoint y: 44, distance: 7.7
click at [139, 37] on span at bounding box center [140, 35] width 10 height 5
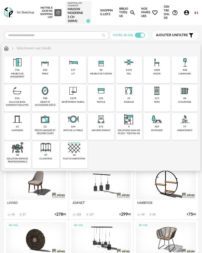
click at [153, 98] on div "117 tapis" at bounding box center [157, 98] width 26 height 27
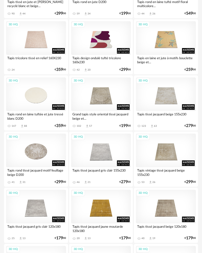
scroll to position [886, 0]
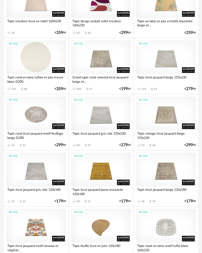
click at [44, 67] on div "3D HQ" at bounding box center [36, 58] width 60 height 34
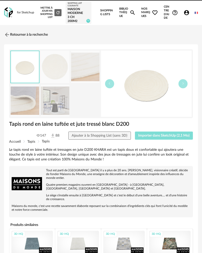
click at [140, 135] on span "Importer dans SketchUp (2,1 Mo)" at bounding box center [163, 136] width 51 height 4
click at [11, 16] on img at bounding box center [8, 12] width 9 height 10
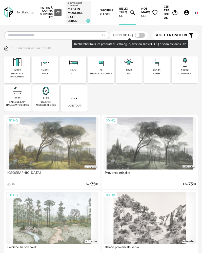
click at [141, 35] on span at bounding box center [140, 35] width 10 height 5
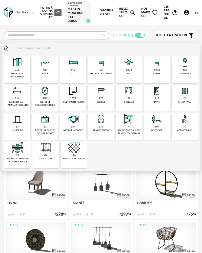
click at [179, 70] on div "430 luminaire" at bounding box center [185, 69] width 26 height 27
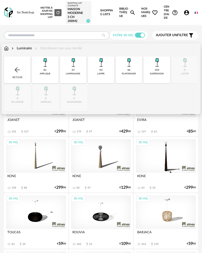
click at [133, 74] on div "plafonnier" at bounding box center [129, 73] width 14 height 3
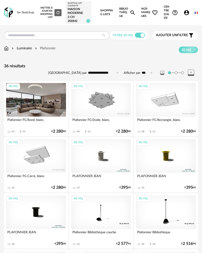
click at [48, 106] on div "3D HQ" at bounding box center [36, 100] width 60 height 34
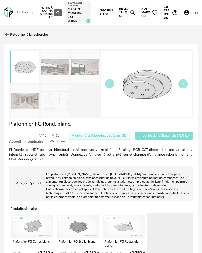
drag, startPoint x: 145, startPoint y: 133, endPoint x: 129, endPoint y: 135, distance: 16.3
click at [145, 134] on button "Importer dans SketchUp (410 ko)" at bounding box center [164, 136] width 58 height 8
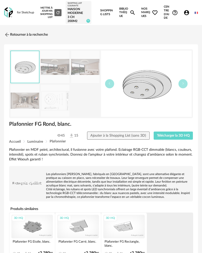
click at [10, 14] on img at bounding box center [8, 12] width 9 height 10
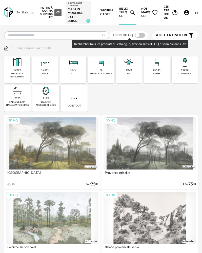
click at [137, 36] on span at bounding box center [140, 35] width 10 height 5
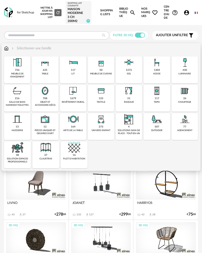
click at [73, 96] on img at bounding box center [73, 91] width 12 height 12
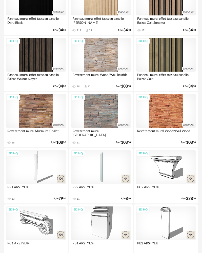
scroll to position [1316, 0]
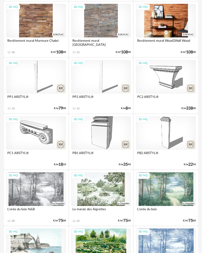
click at [157, 36] on div "3D HQ" at bounding box center [166, 21] width 60 height 34
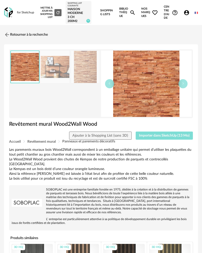
click at [150, 138] on button "Importer dans SketchUp (13 Mo)" at bounding box center [164, 136] width 57 height 8
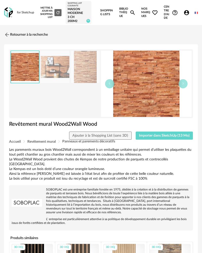
click at [9, 16] on img at bounding box center [8, 12] width 9 height 10
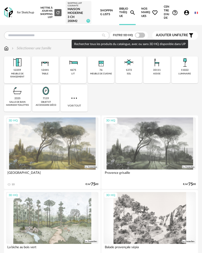
click at [140, 37] on span at bounding box center [140, 35] width 10 height 5
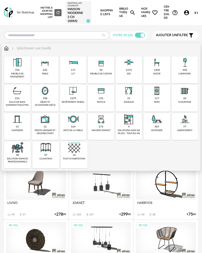
click at [74, 99] on div "1679" at bounding box center [73, 98] width 6 height 3
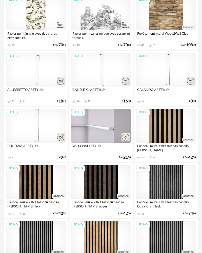
scroll to position [937, 0]
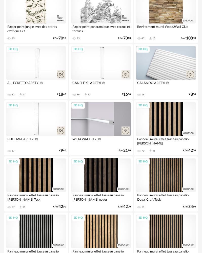
click at [152, 69] on div "3D HQ" at bounding box center [166, 63] width 60 height 34
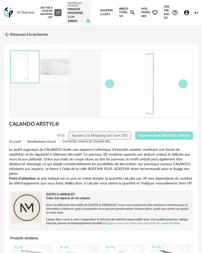
click at [141, 135] on span "Importer dans SketchUp (160 ko)" at bounding box center [163, 136] width 51 height 4
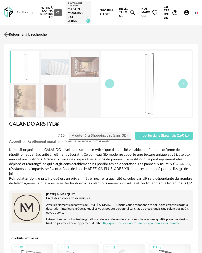
click at [12, 35] on link "Retourner à la recherche" at bounding box center [25, 34] width 44 height 11
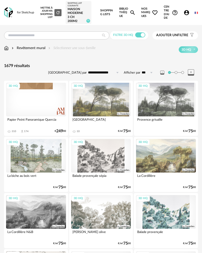
click at [7, 50] on img at bounding box center [6, 48] width 5 height 5
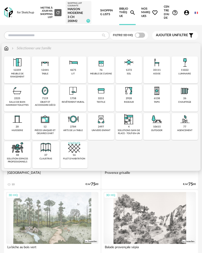
click at [72, 92] on img at bounding box center [73, 91] width 12 height 12
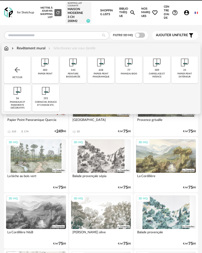
click at [44, 73] on div "papier peint" at bounding box center [45, 73] width 14 height 3
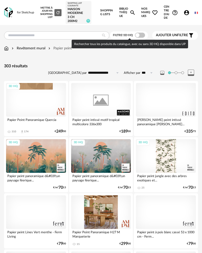
click at [139, 36] on span at bounding box center [140, 35] width 10 height 5
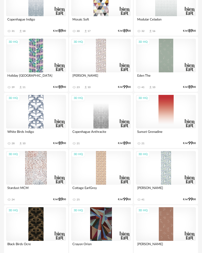
scroll to position [1240, 0]
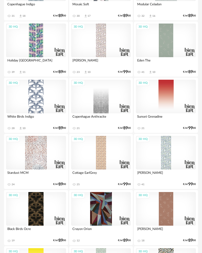
click at [163, 51] on div "3D HQ" at bounding box center [166, 41] width 60 height 34
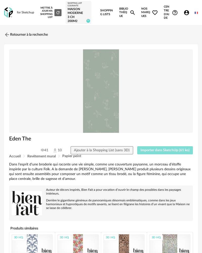
click at [144, 148] on button "Importer dans SketchUp (61 ko)" at bounding box center [165, 150] width 56 height 8
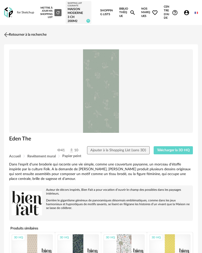
click at [12, 33] on link "Retourner à la recherche" at bounding box center [25, 34] width 44 height 11
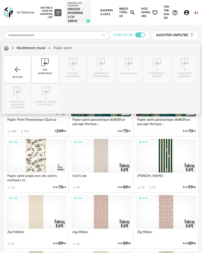
click at [51, 66] on img at bounding box center [45, 62] width 12 height 12
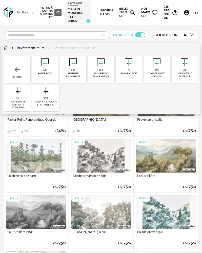
click at [73, 69] on div "143" at bounding box center [73, 69] width 5 height 3
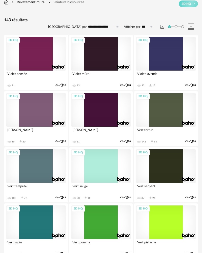
scroll to position [51, 0]
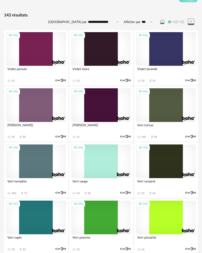
click at [40, 99] on div "3D HQ" at bounding box center [36, 105] width 60 height 34
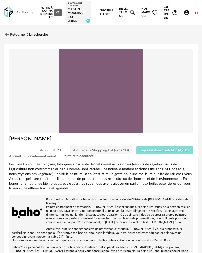
click at [151, 153] on button "Importer dans SketchUp (4,6 ko)" at bounding box center [164, 150] width 57 height 8
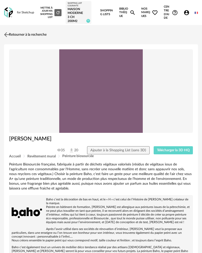
click at [10, 32] on link "Retourner à la recherche" at bounding box center [25, 34] width 44 height 11
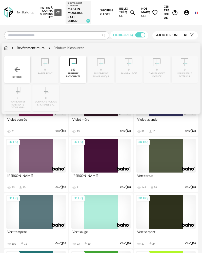
click at [76, 65] on img at bounding box center [73, 62] width 12 height 12
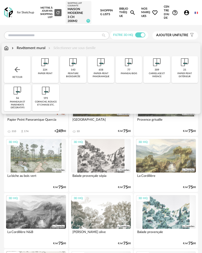
click at [155, 75] on div "carrelage et faïence" at bounding box center [156, 75] width 23 height 6
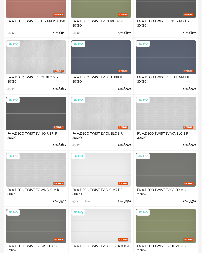
scroll to position [1114, 0]
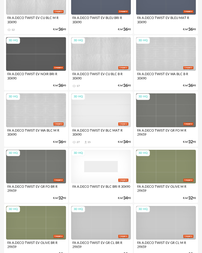
click at [100, 161] on div "3D HQ" at bounding box center [101, 167] width 60 height 34
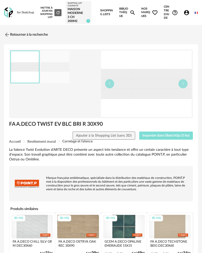
click at [148, 136] on span "Importer dans SketchUp (5 ko)" at bounding box center [166, 136] width 47 height 4
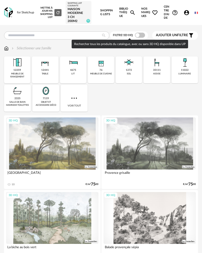
click at [139, 36] on span at bounding box center [140, 35] width 10 height 5
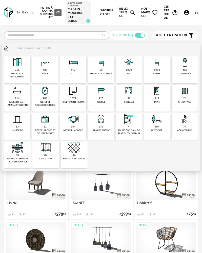
click at [46, 95] on img at bounding box center [45, 91] width 12 height 12
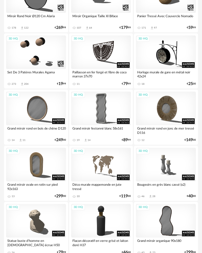
scroll to position [835, 0]
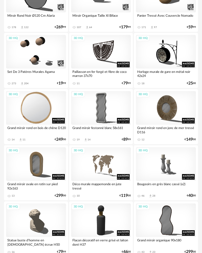
click at [48, 112] on div "3D HQ" at bounding box center [36, 108] width 60 height 34
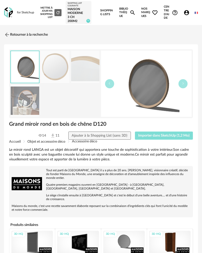
click at [140, 139] on button "Importer dans SketchUp (1,2 Mo)" at bounding box center [164, 136] width 58 height 8
click at [12, 14] on img at bounding box center [8, 12] width 9 height 10
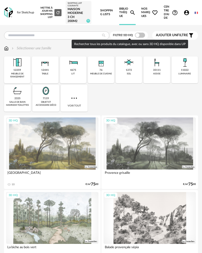
click at [140, 37] on span at bounding box center [140, 35] width 10 height 5
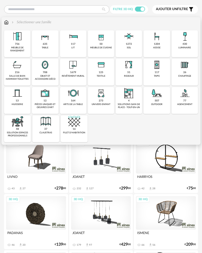
scroll to position [25, 0]
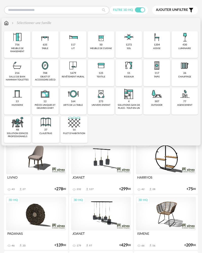
click at [157, 76] on div "tapis" at bounding box center [157, 76] width 6 height 3
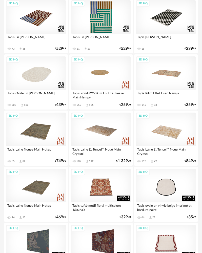
scroll to position [380, 0]
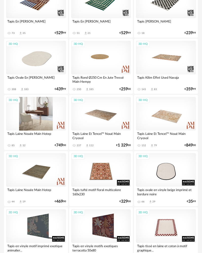
click at [47, 109] on div "3D HQ" at bounding box center [36, 114] width 60 height 34
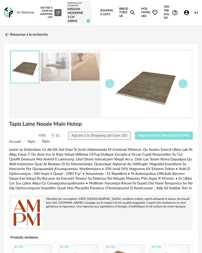
click at [151, 137] on span "Importer dans SketchUp (8,4 Mo)" at bounding box center [163, 136] width 51 height 4
click at [9, 35] on img at bounding box center [6, 34] width 7 height 7
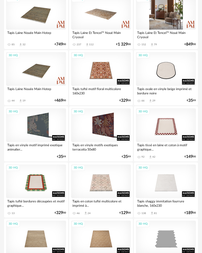
scroll to position [481, 0]
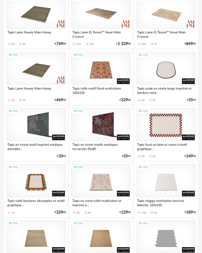
click at [155, 127] on div "3D HQ" at bounding box center [166, 125] width 60 height 34
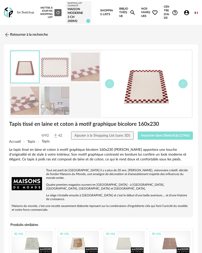
click at [160, 138] on button "Importer dans SketchUp (2 Mo)" at bounding box center [165, 136] width 55 height 8
click at [8, 37] on img at bounding box center [6, 34] width 7 height 7
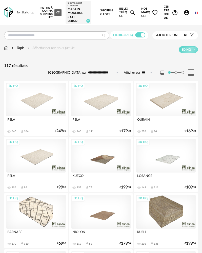
click at [5, 49] on img at bounding box center [6, 48] width 5 height 5
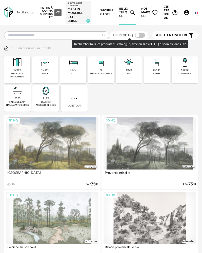
click at [136, 36] on span at bounding box center [140, 35] width 10 height 5
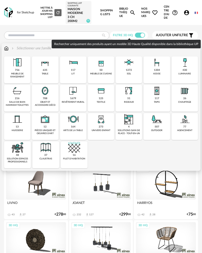
click at [47, 102] on div "objet et accessoire déco" at bounding box center [44, 104] width 23 height 6
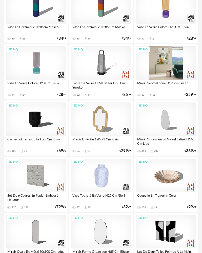
scroll to position [481, 0]
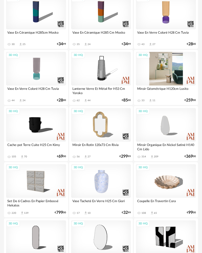
click at [168, 77] on div "3D HQ" at bounding box center [166, 69] width 60 height 34
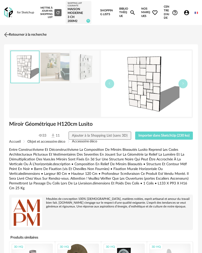
click at [12, 35] on link "Retourner à la recherche" at bounding box center [25, 34] width 44 height 11
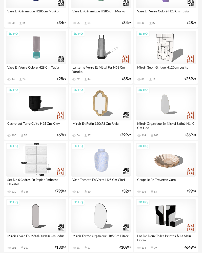
scroll to position [557, 0]
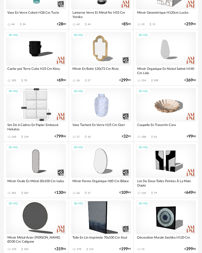
click at [37, 107] on div "3D HQ" at bounding box center [36, 105] width 60 height 34
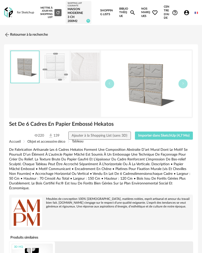
click at [150, 141] on div "Accueil Objet et accessoire déco Tableau" at bounding box center [101, 142] width 184 height 4
click at [144, 137] on span "Importer dans SketchUp (4,7 Mo)" at bounding box center [163, 136] width 51 height 4
click at [196, 2] on div "Nouvelle shopping list Mettre à jour ma Shopping List Refresh icon Shopping Lis…" at bounding box center [118, 12] width 160 height 25
